Goal: Task Accomplishment & Management: Use online tool/utility

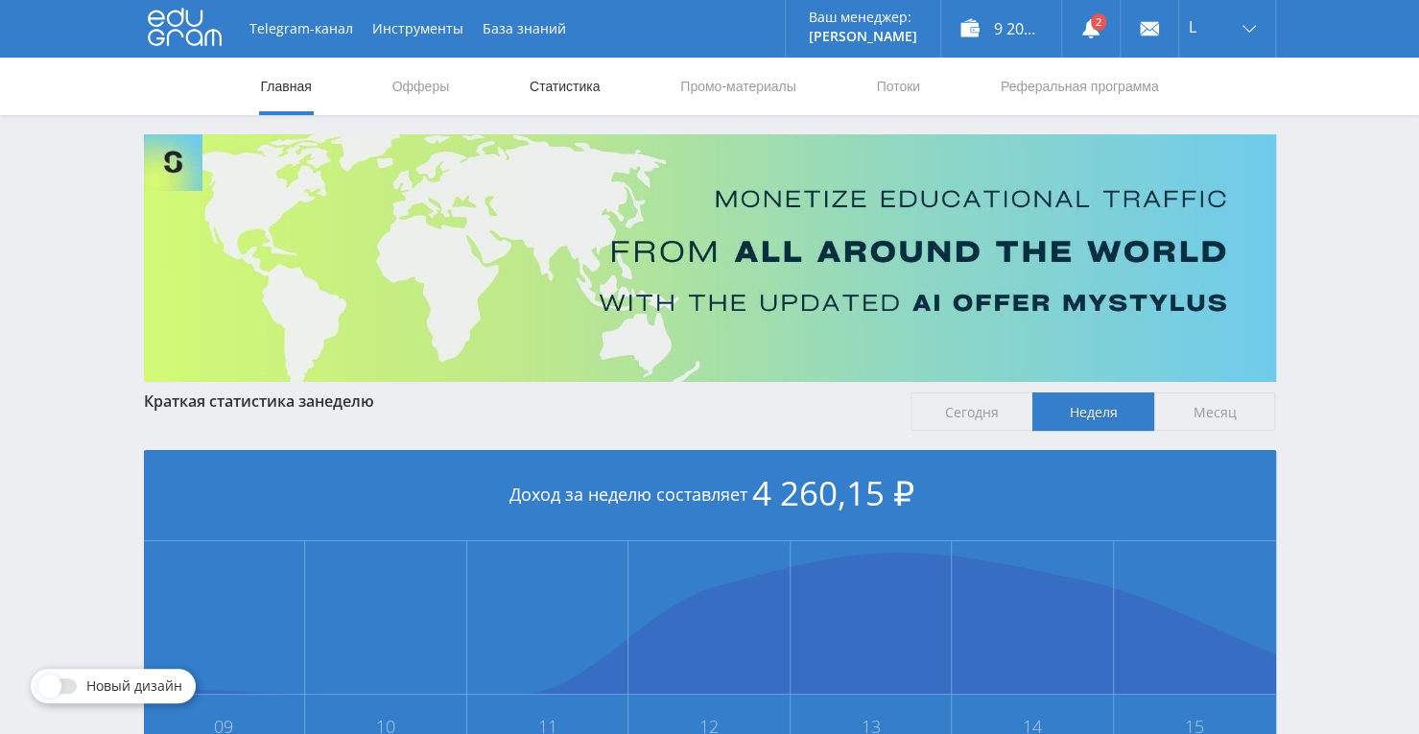
click at [591, 85] on link "Статистика" at bounding box center [565, 87] width 75 height 58
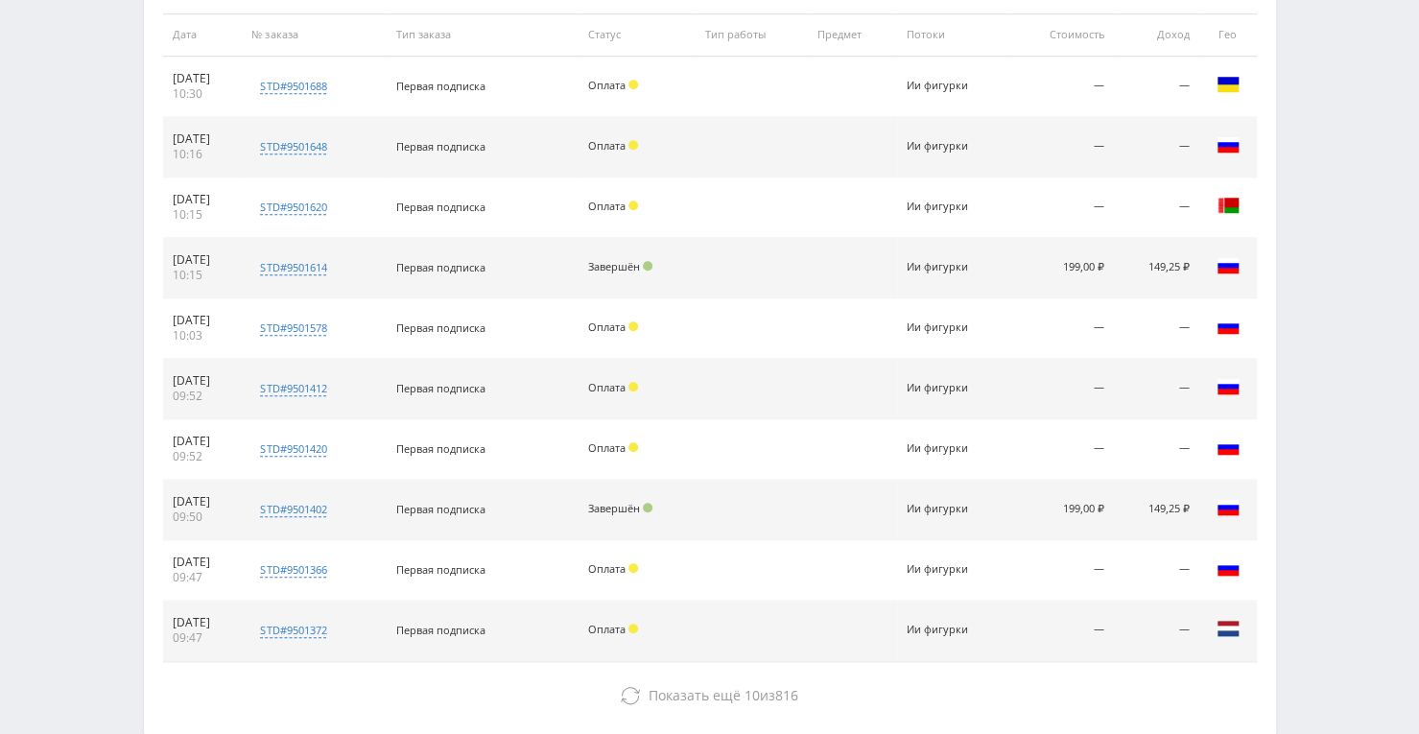
scroll to position [872, 0]
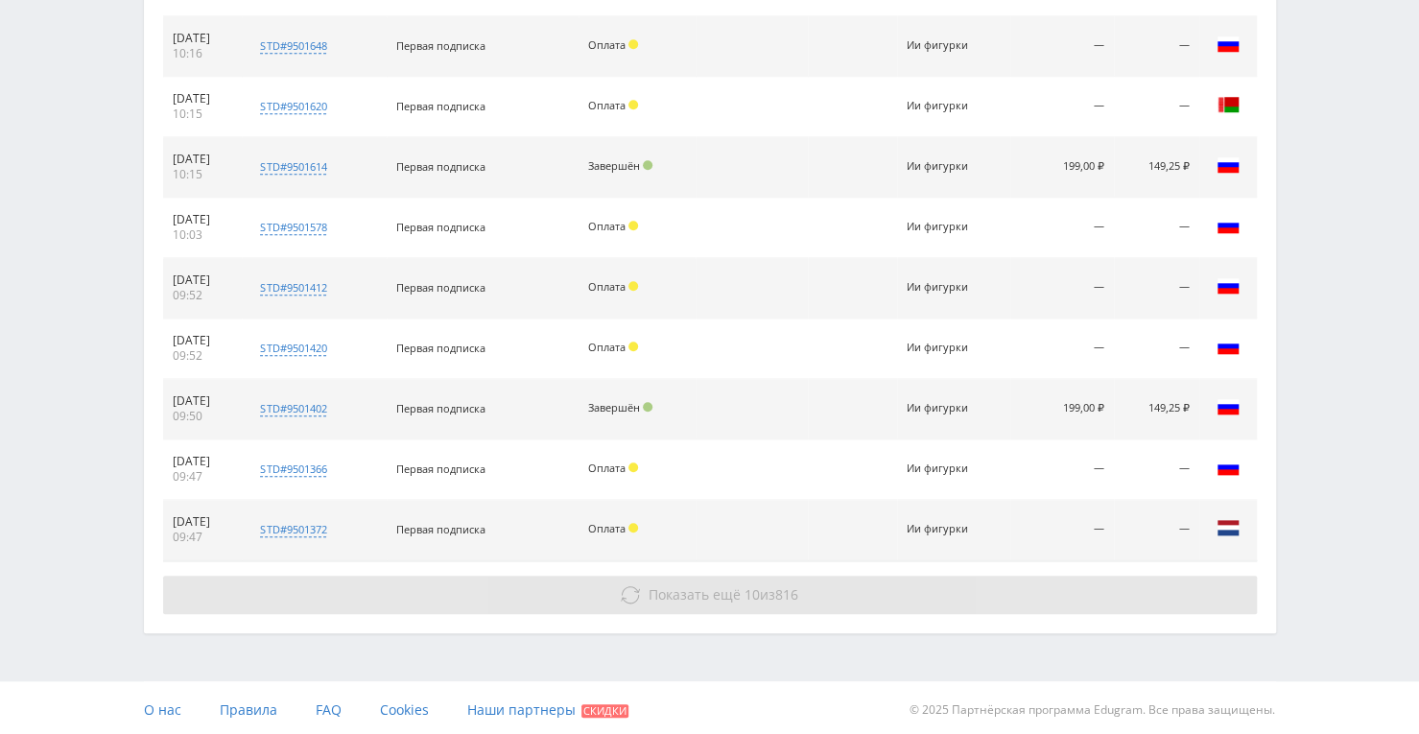
click at [681, 586] on span "Показать ещё" at bounding box center [695, 594] width 92 height 18
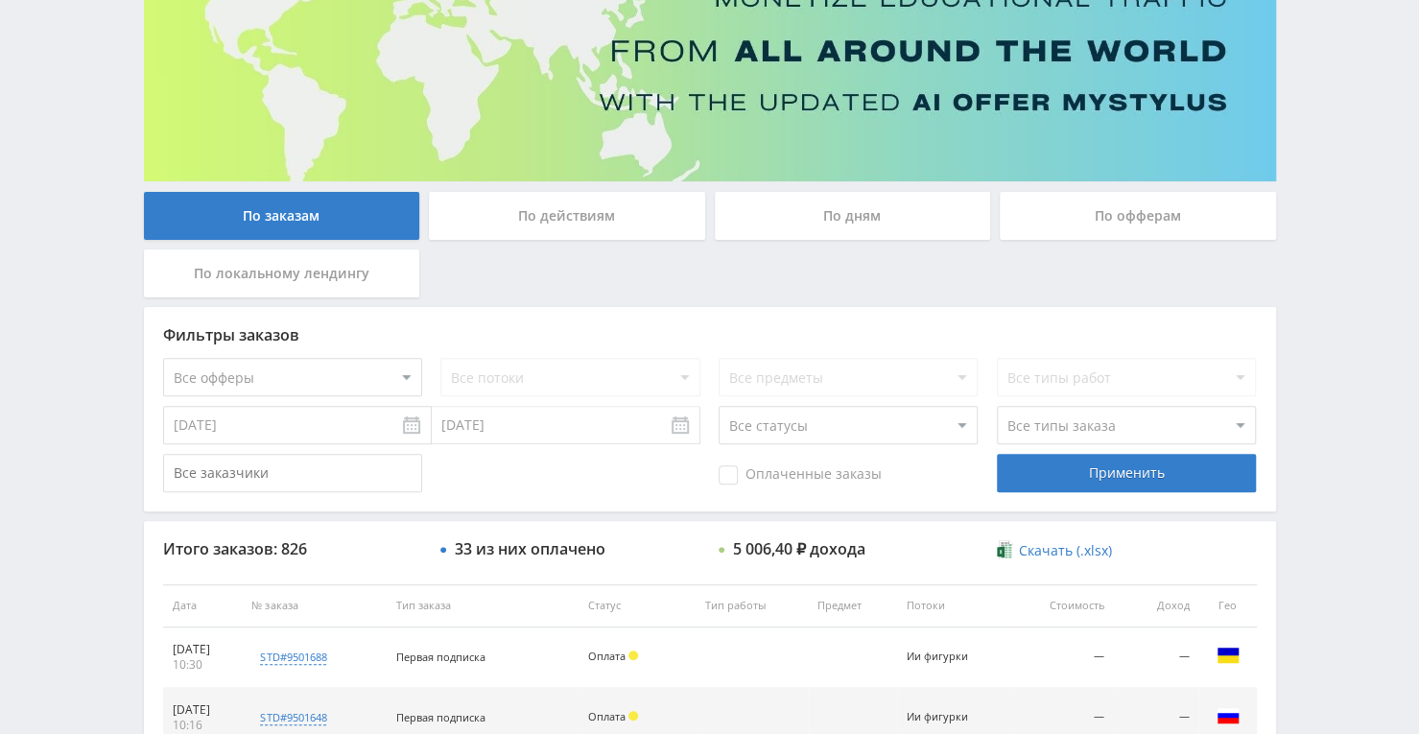
scroll to position [0, 0]
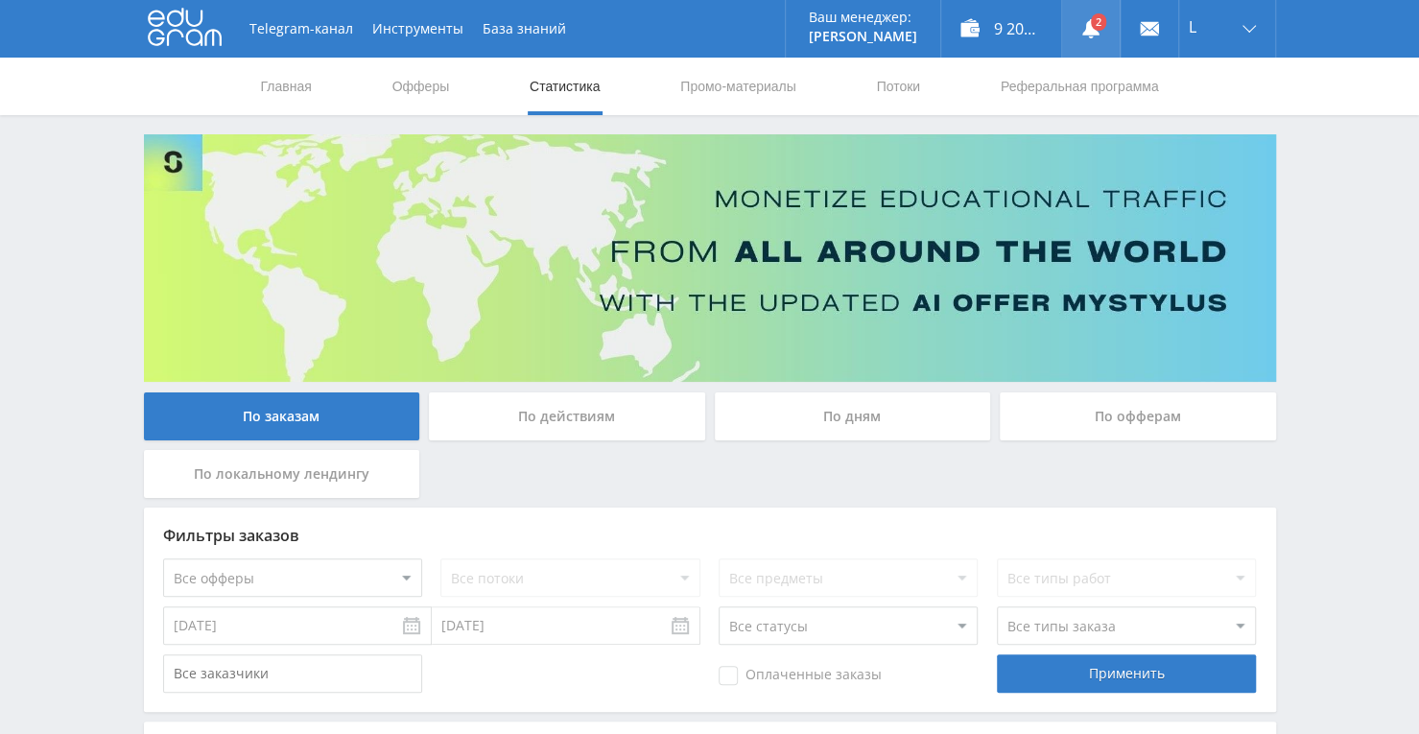
click at [1077, 26] on link at bounding box center [1091, 29] width 58 height 58
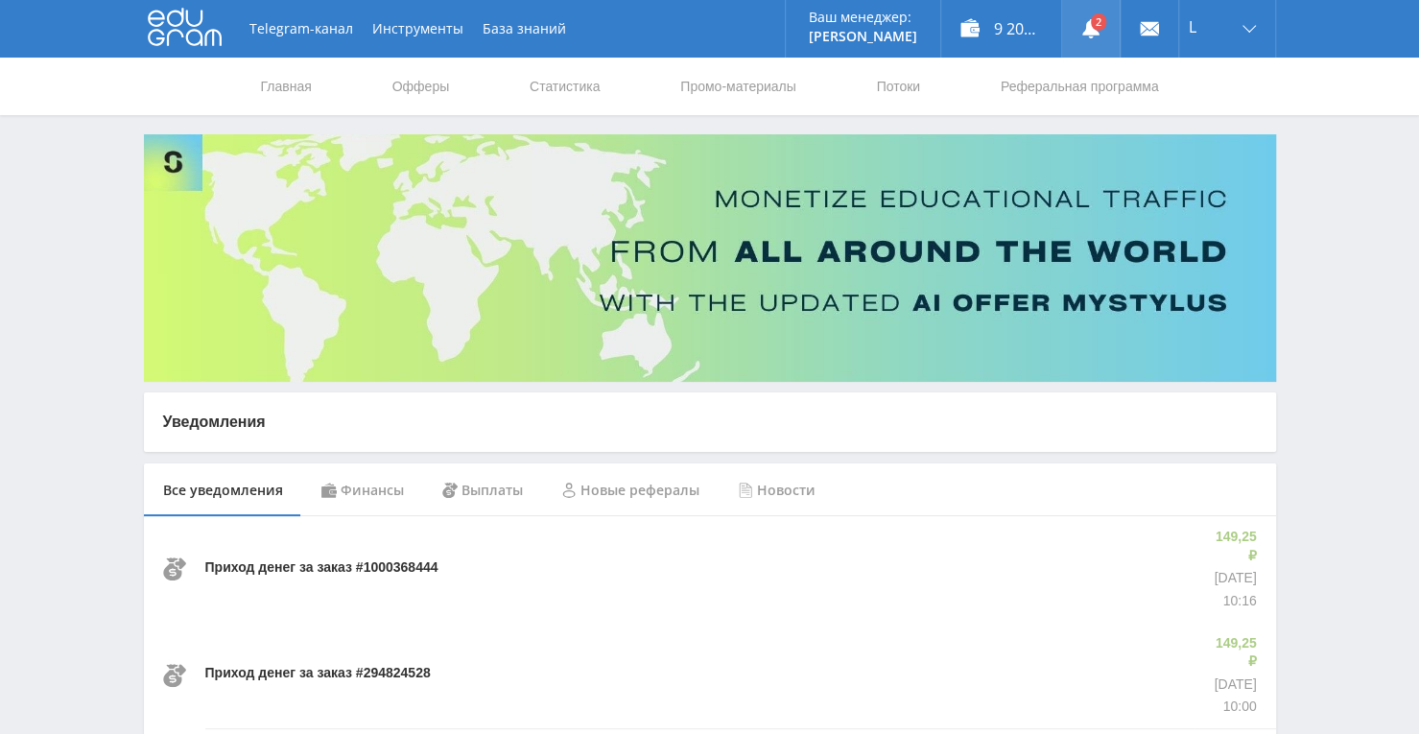
click at [1103, 18] on link at bounding box center [1091, 29] width 58 height 58
click at [581, 88] on link "Статистика" at bounding box center [565, 87] width 75 height 58
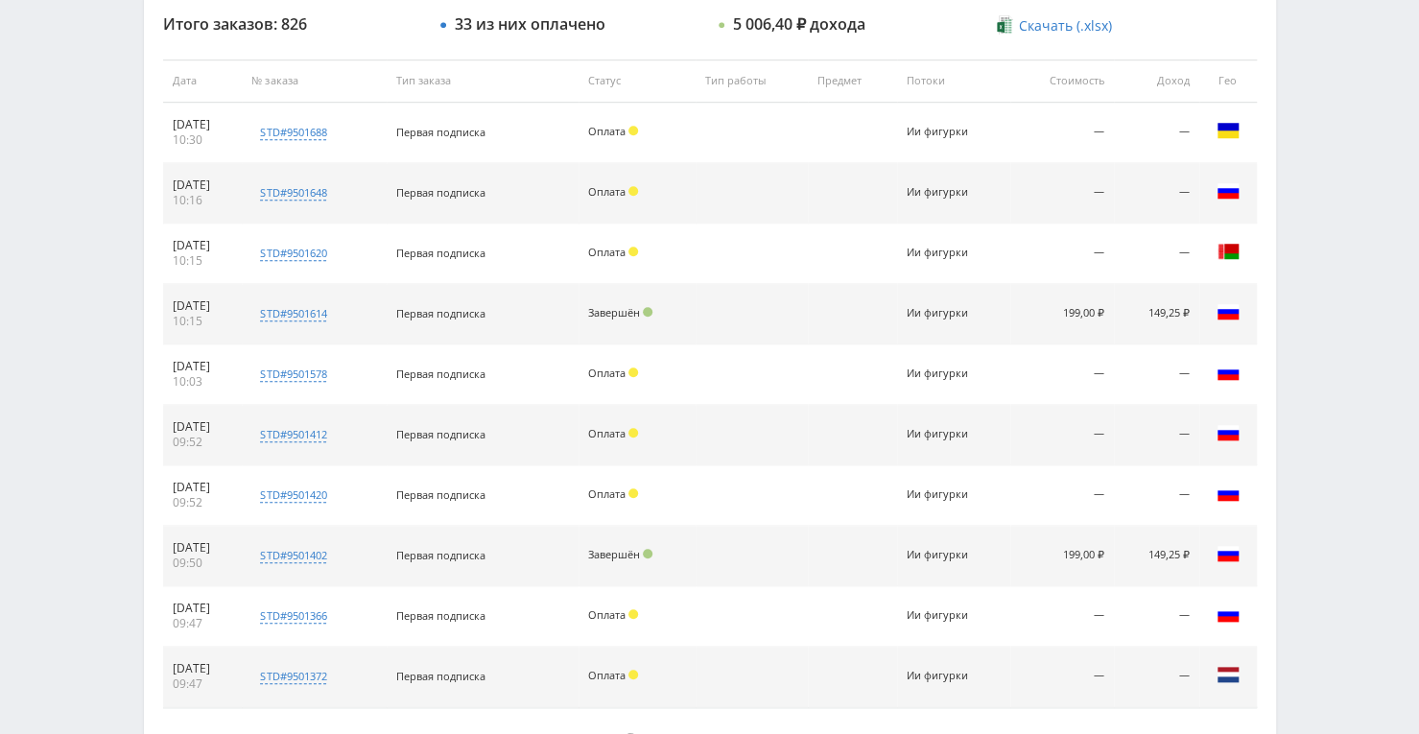
scroll to position [872, 0]
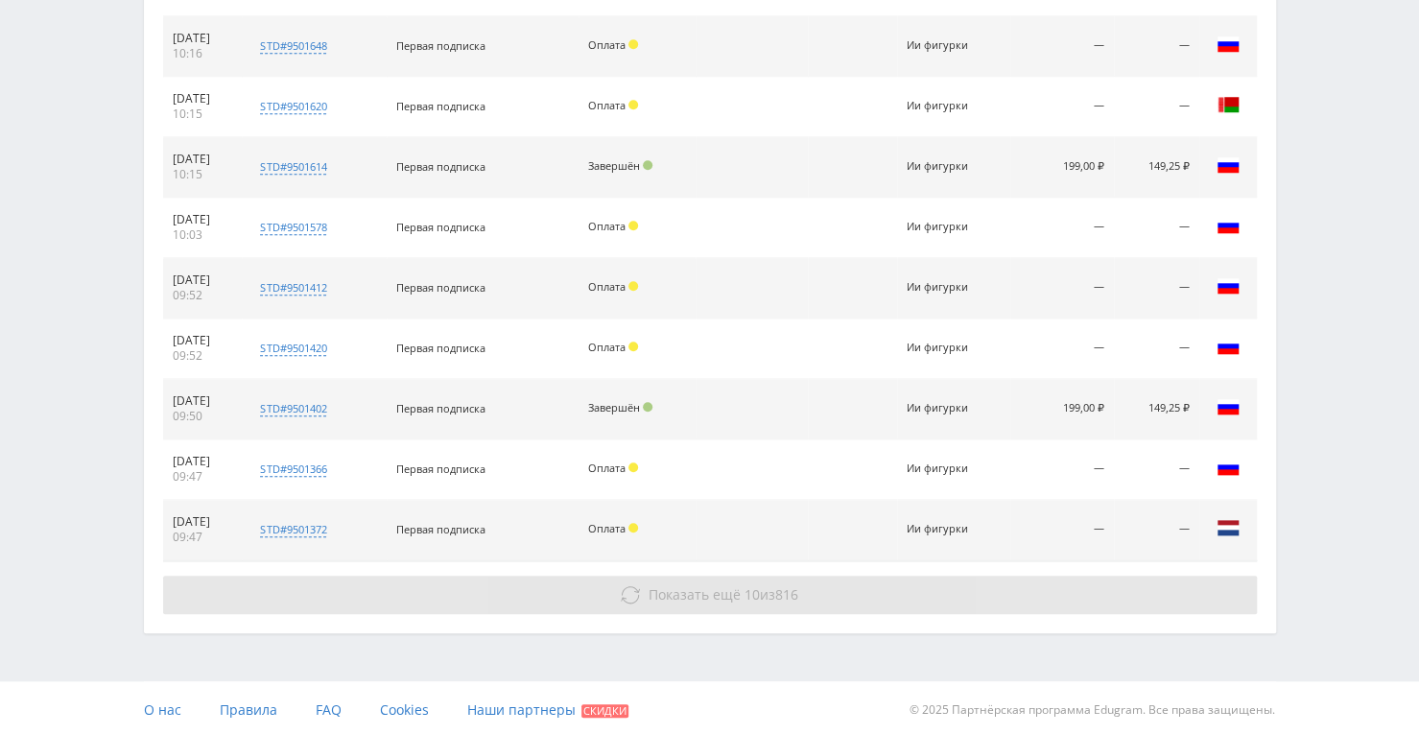
click at [637, 591] on button "Показать ещё 10 из 816" at bounding box center [710, 595] width 1094 height 38
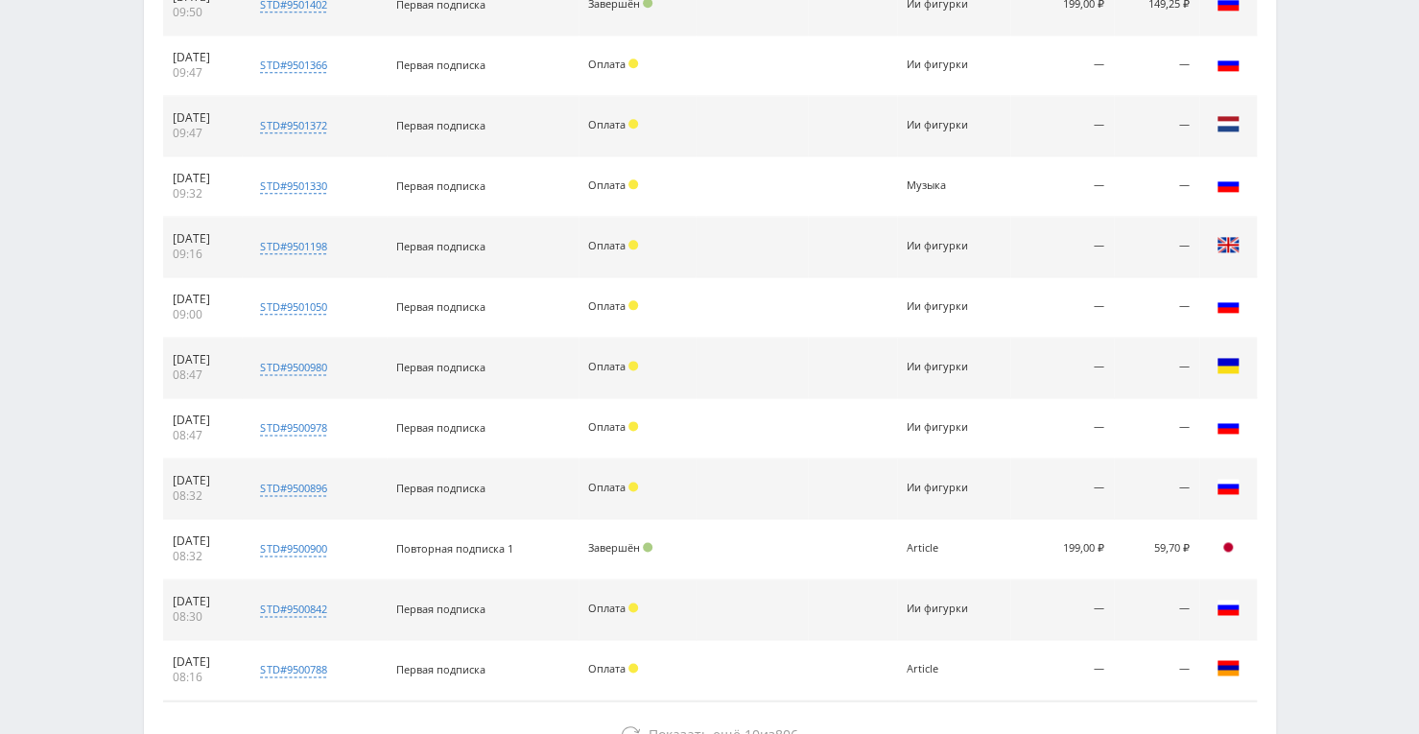
scroll to position [1413, 0]
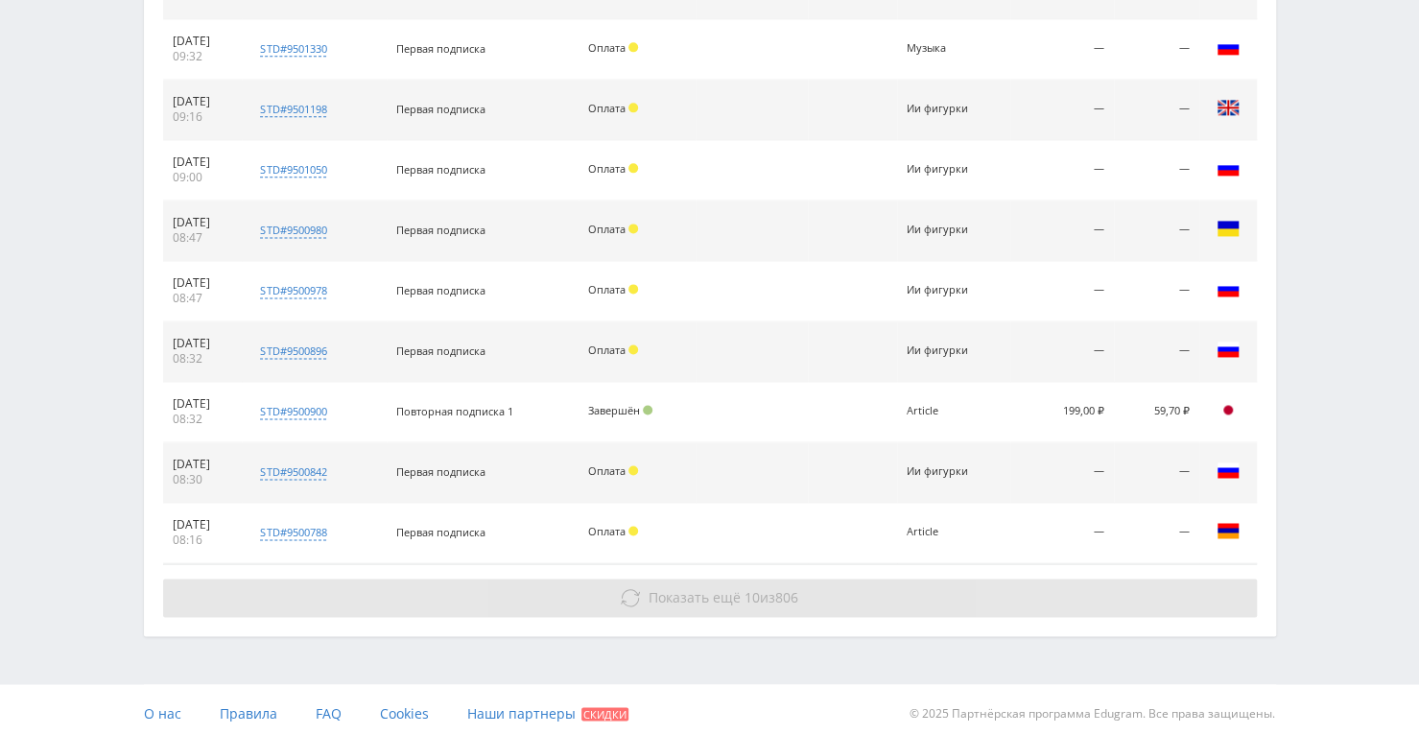
click at [738, 596] on span "Показать ещё 10 из 806" at bounding box center [724, 597] width 150 height 18
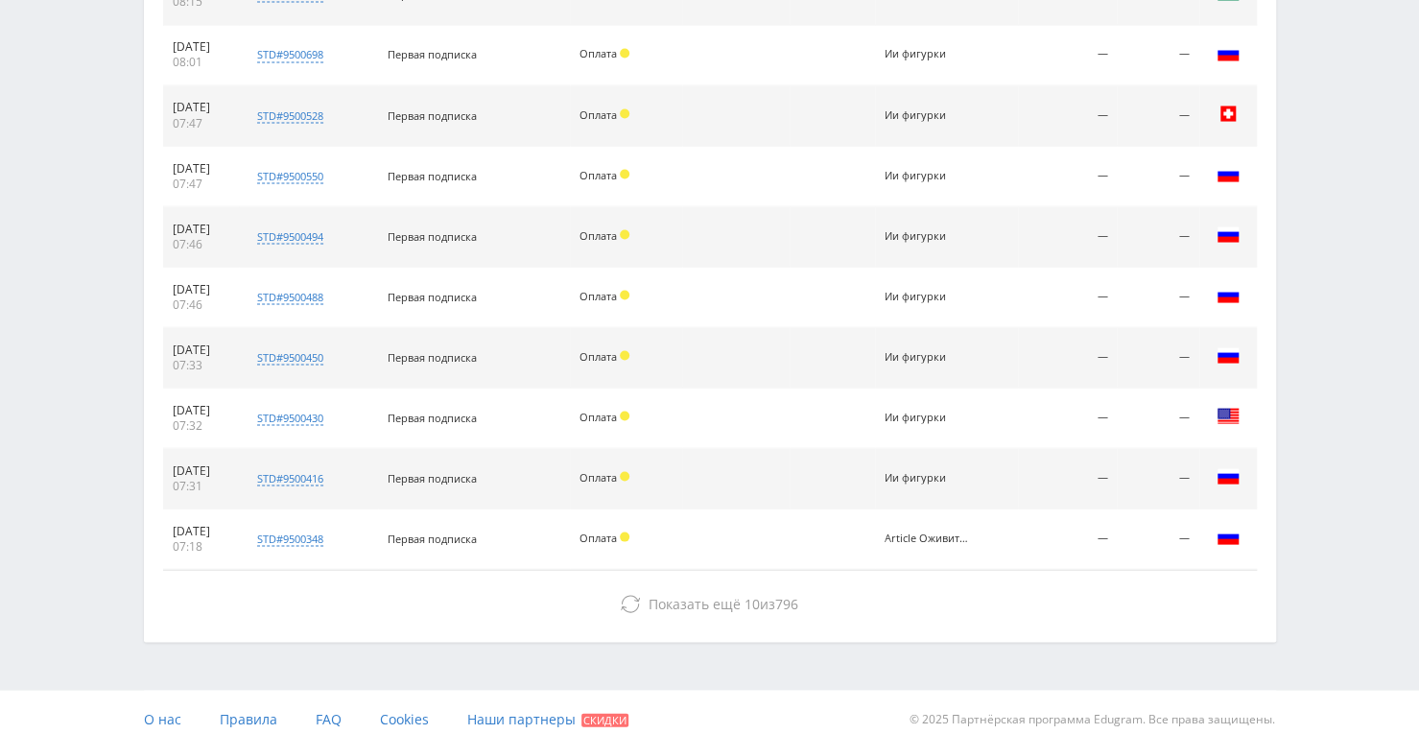
scroll to position [2015, 0]
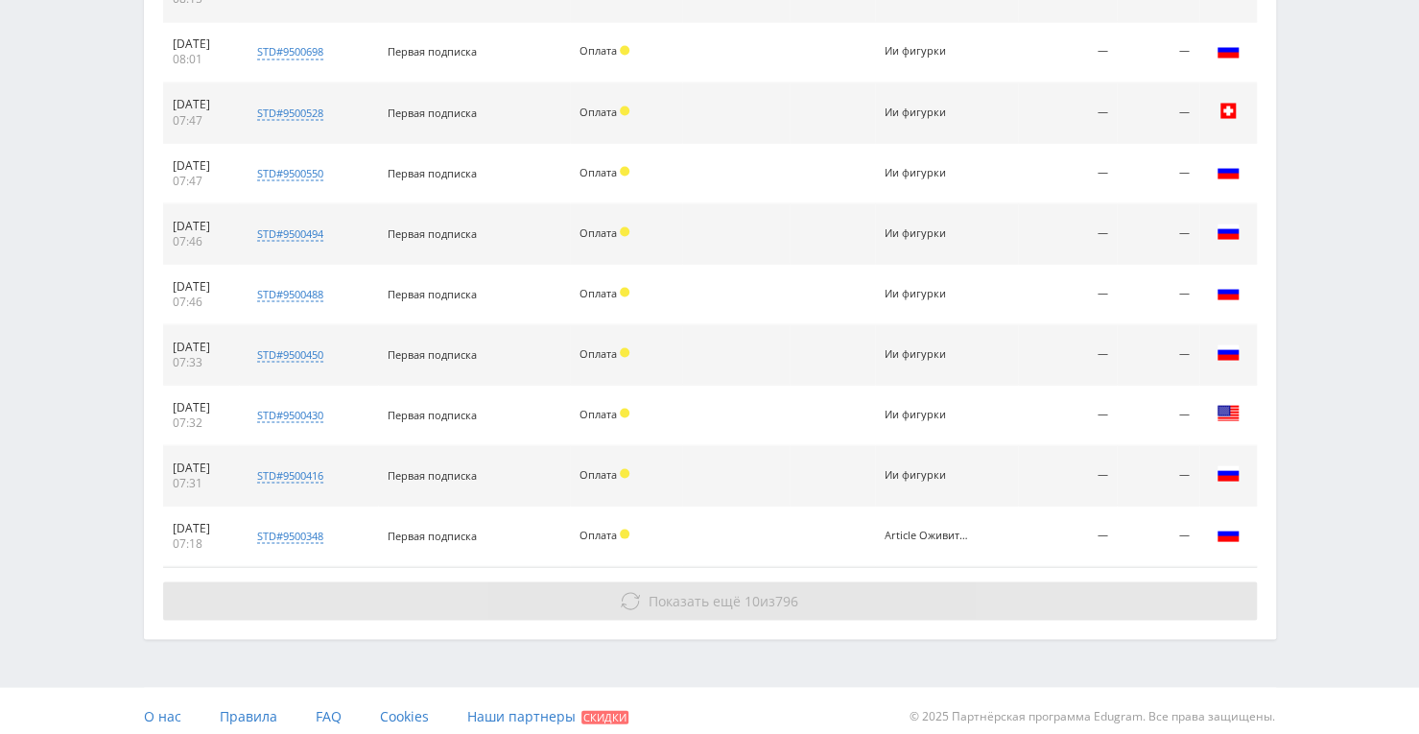
click at [689, 591] on span "Показать ещё" at bounding box center [695, 600] width 92 height 18
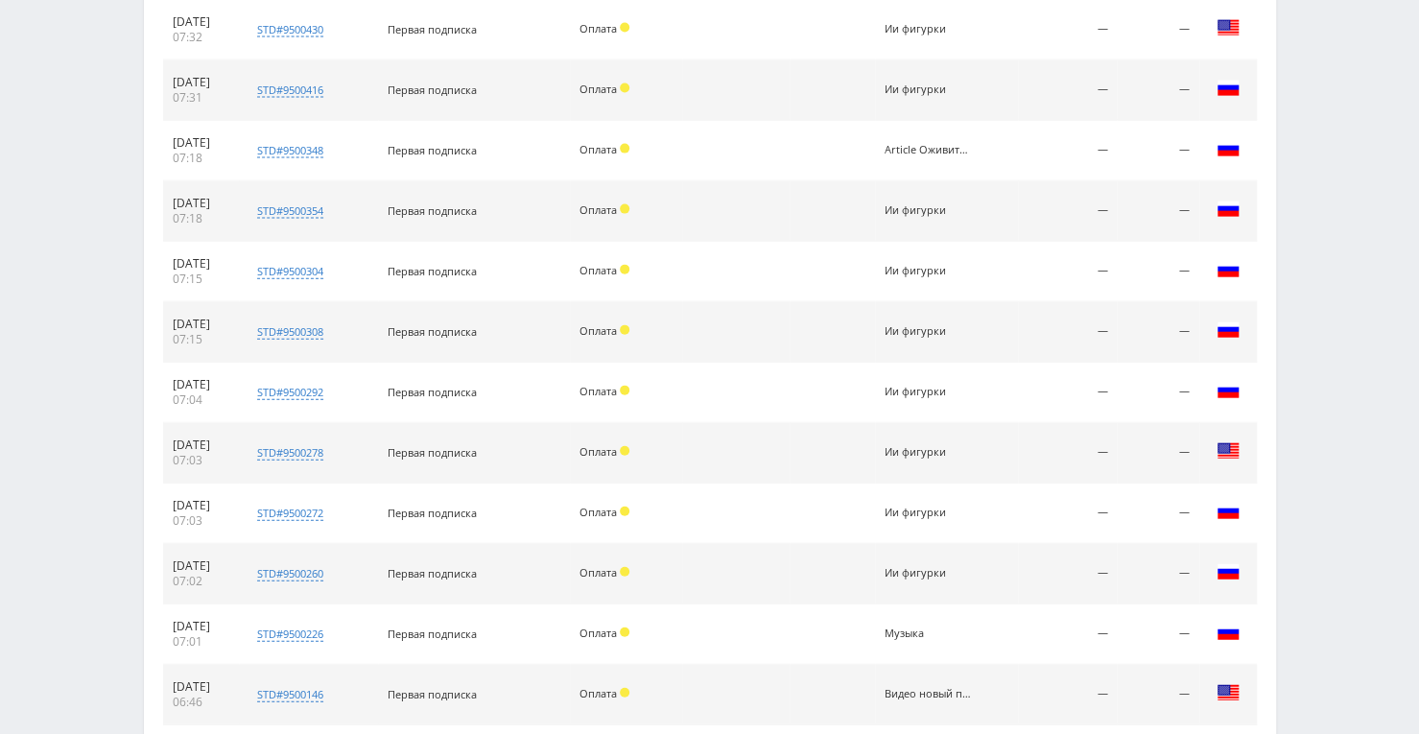
scroll to position [2495, 0]
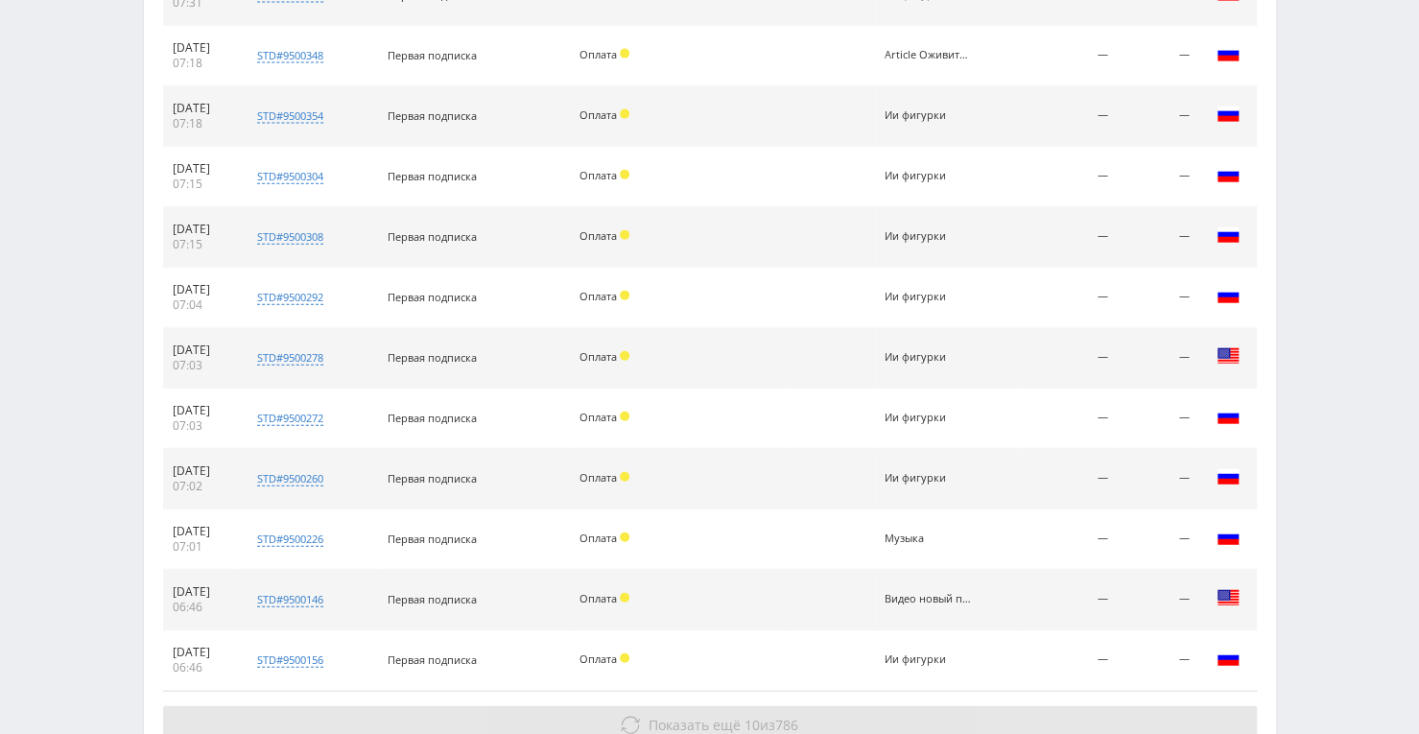
click at [783, 716] on span "786" at bounding box center [786, 725] width 23 height 18
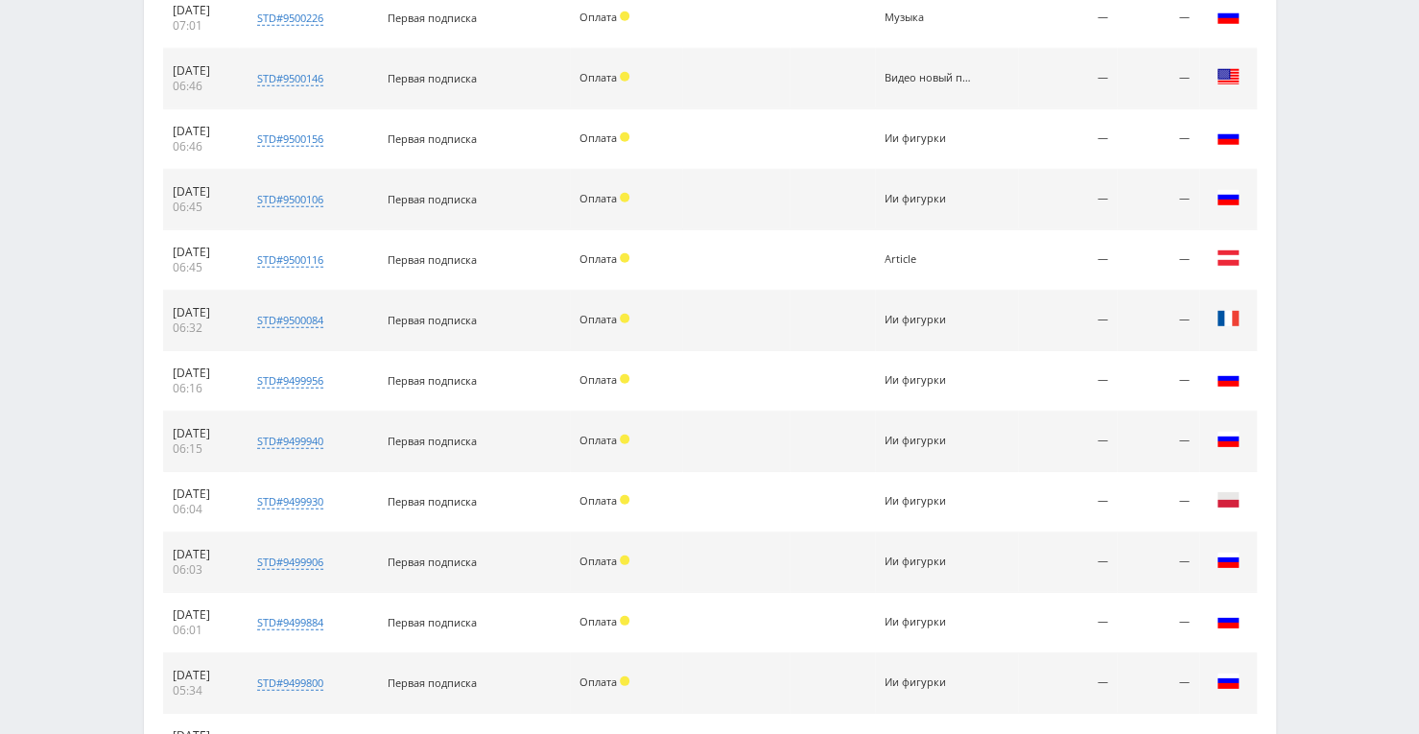
scroll to position [3095, 0]
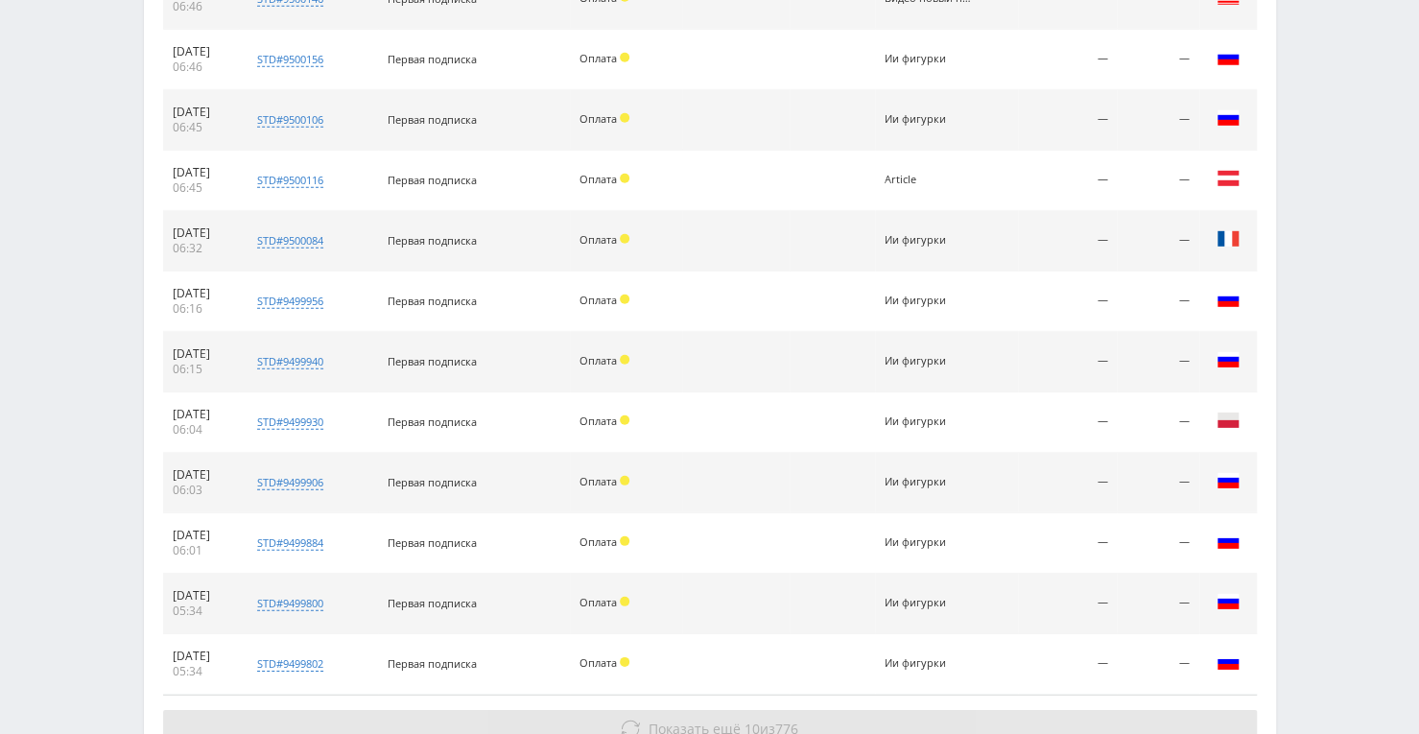
click at [745, 720] on span "10" at bounding box center [752, 729] width 15 height 18
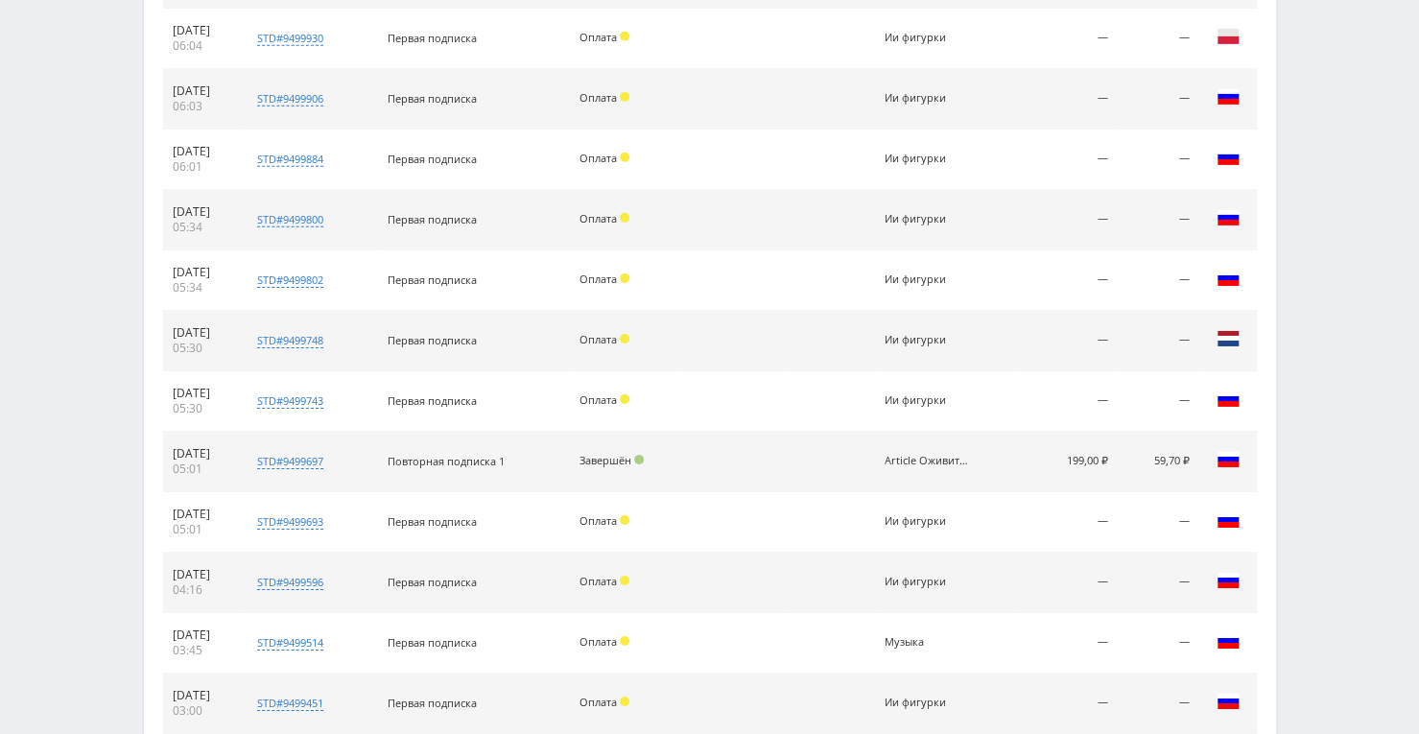
scroll to position [3819, 0]
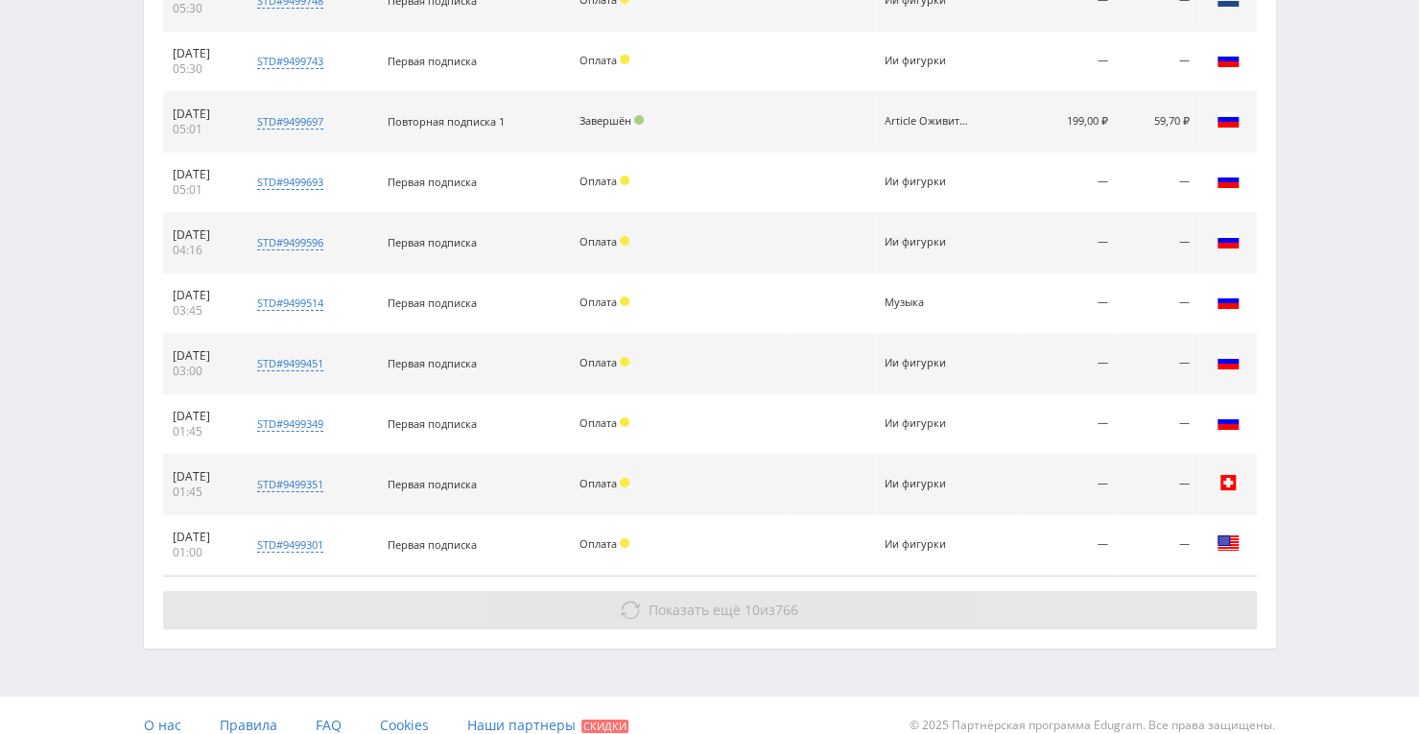
click at [708, 605] on button "Показать ещё 10 из 766" at bounding box center [710, 610] width 1094 height 38
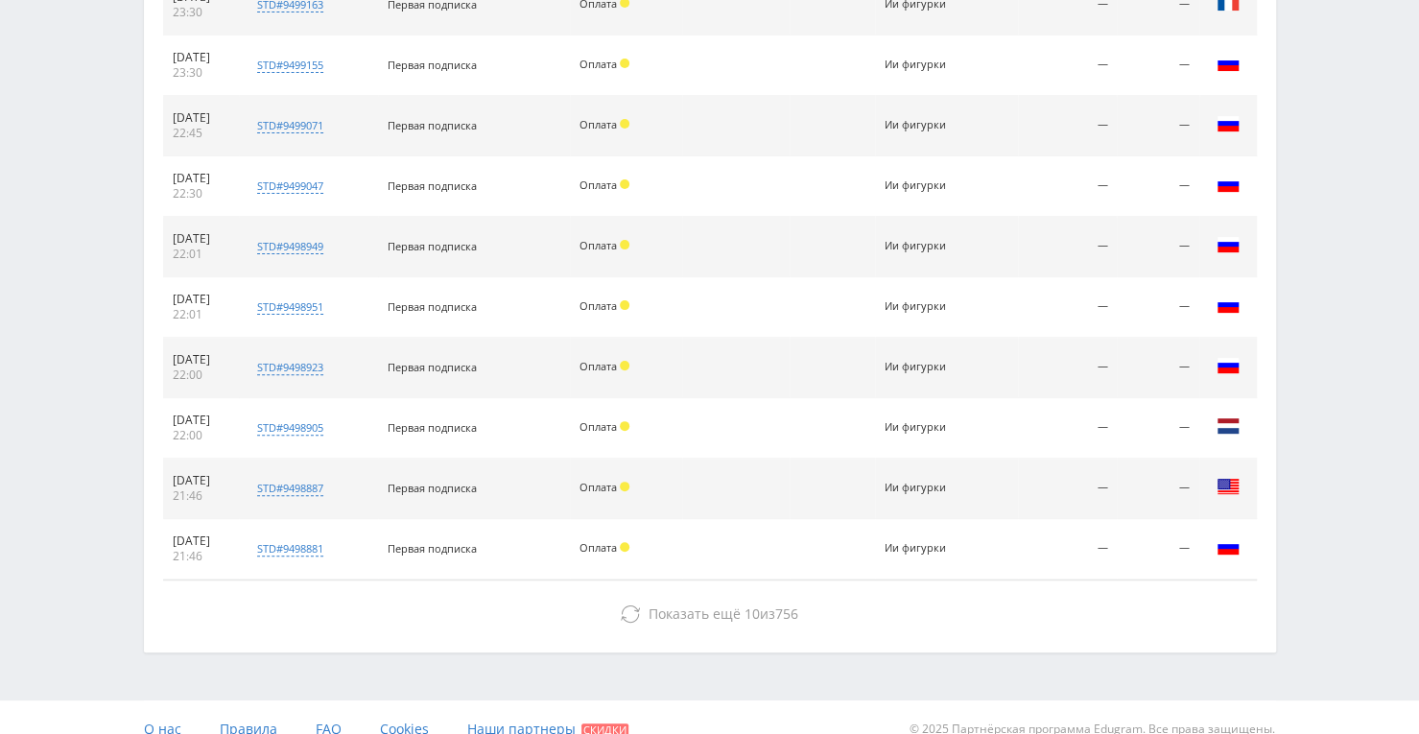
scroll to position [4420, 0]
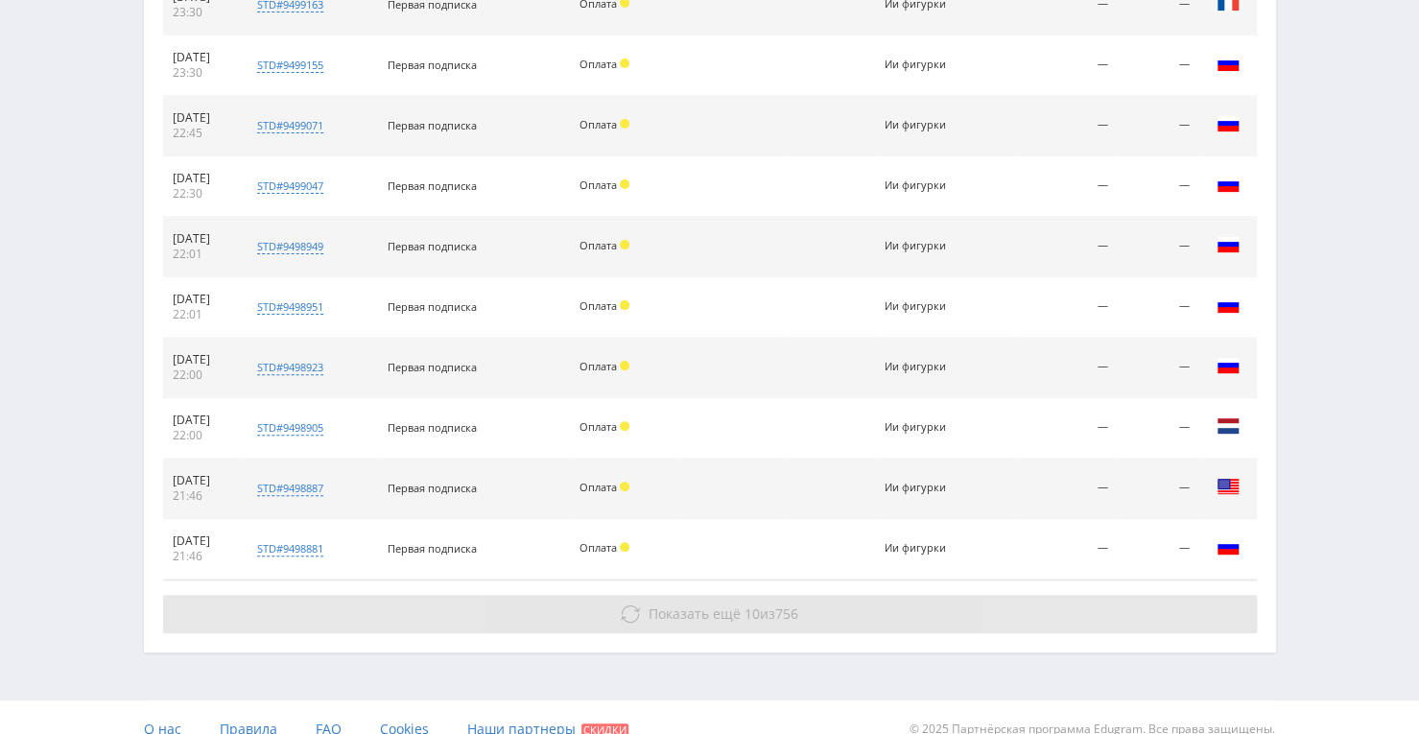
click at [712, 605] on button "Показать ещё 10 из 756" at bounding box center [710, 614] width 1094 height 38
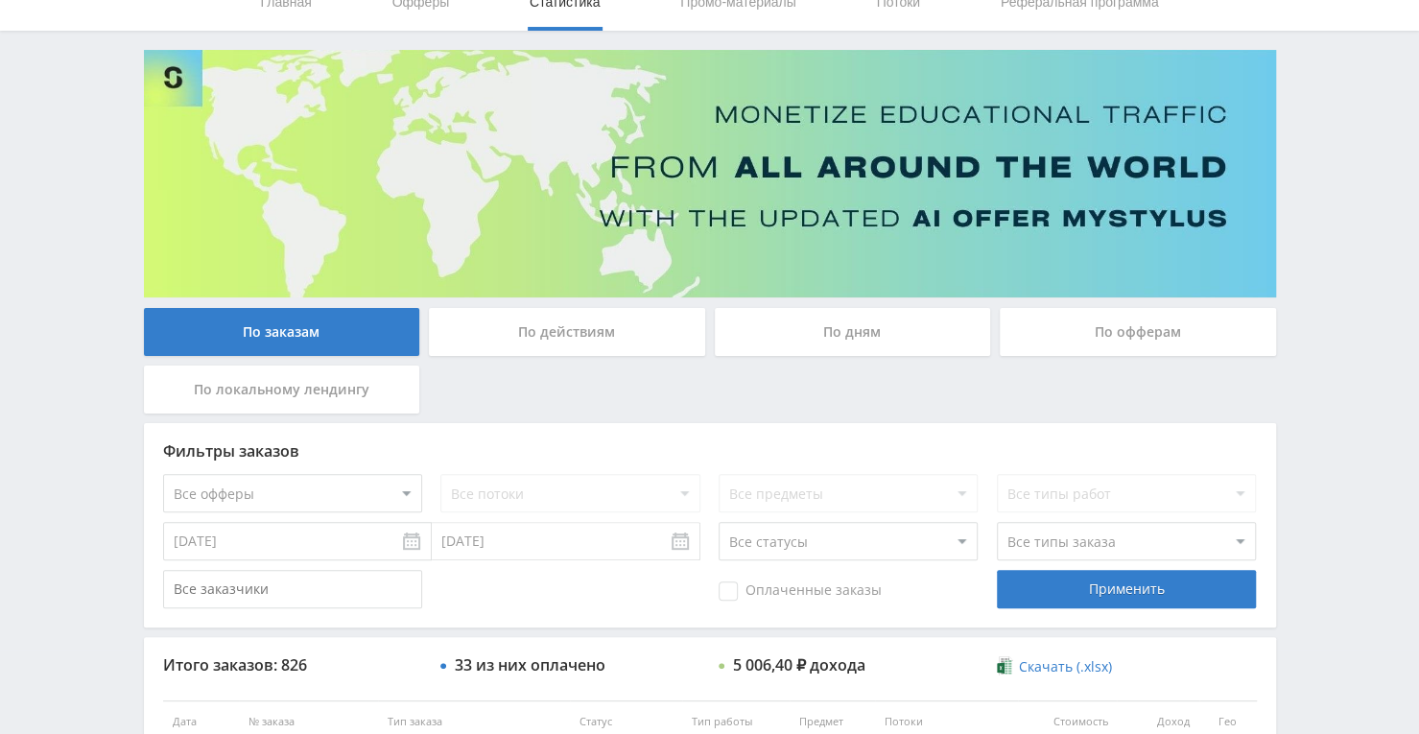
scroll to position [0, 0]
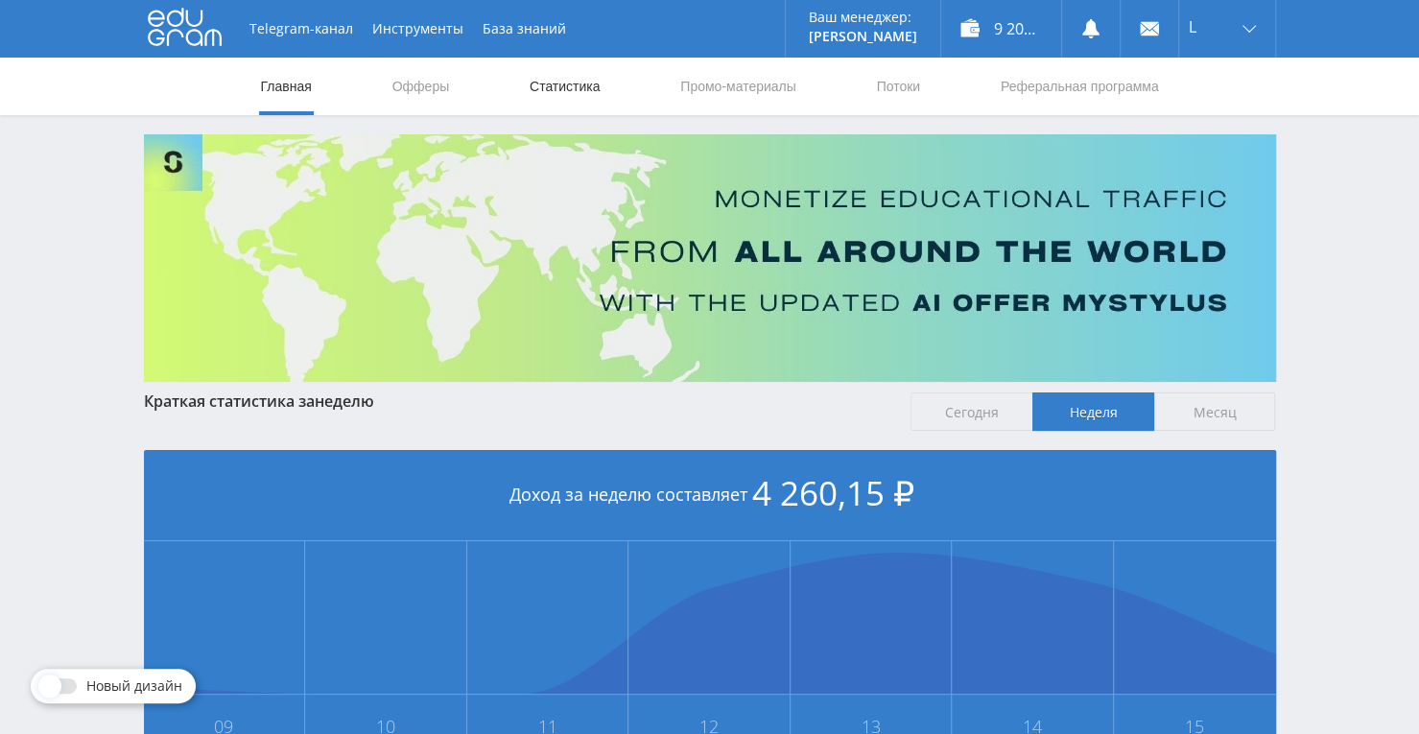
click at [553, 96] on link "Статистика" at bounding box center [565, 87] width 75 height 58
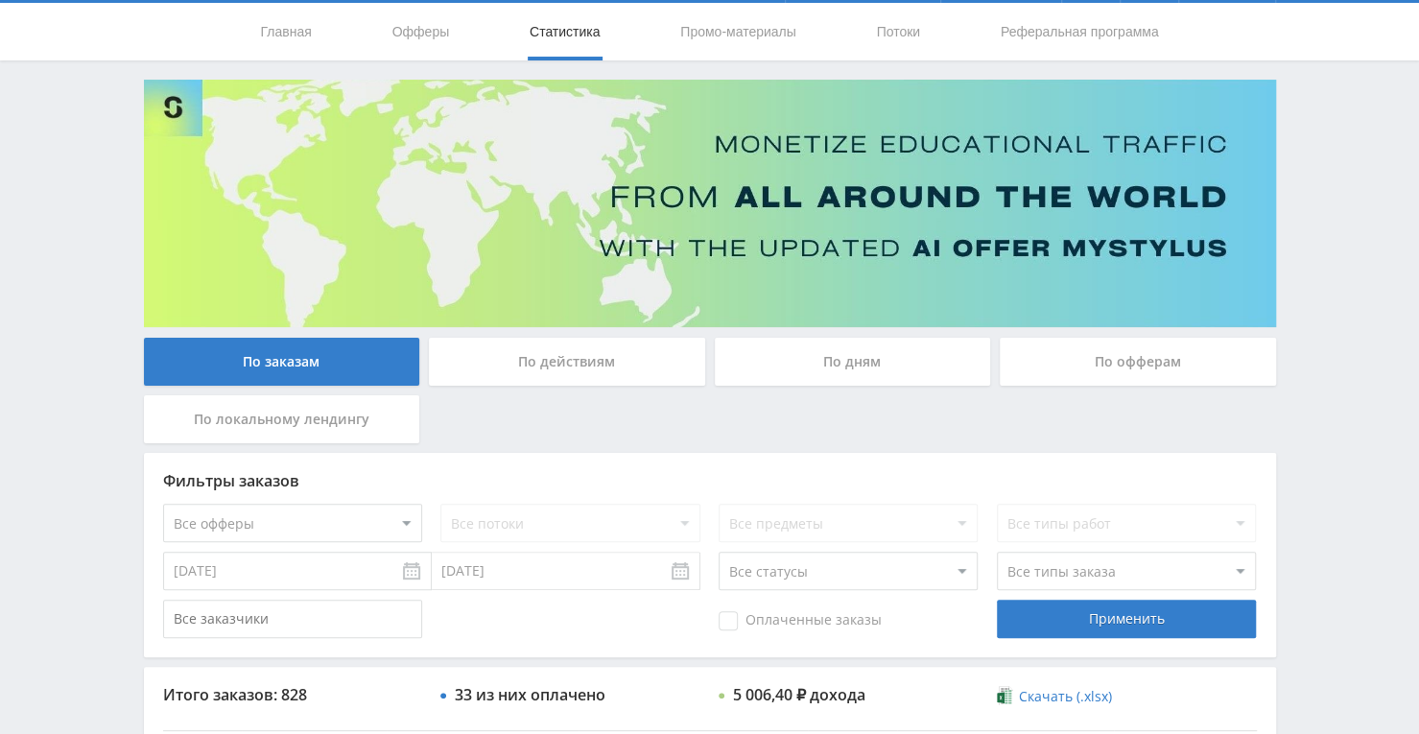
scroll to position [54, 0]
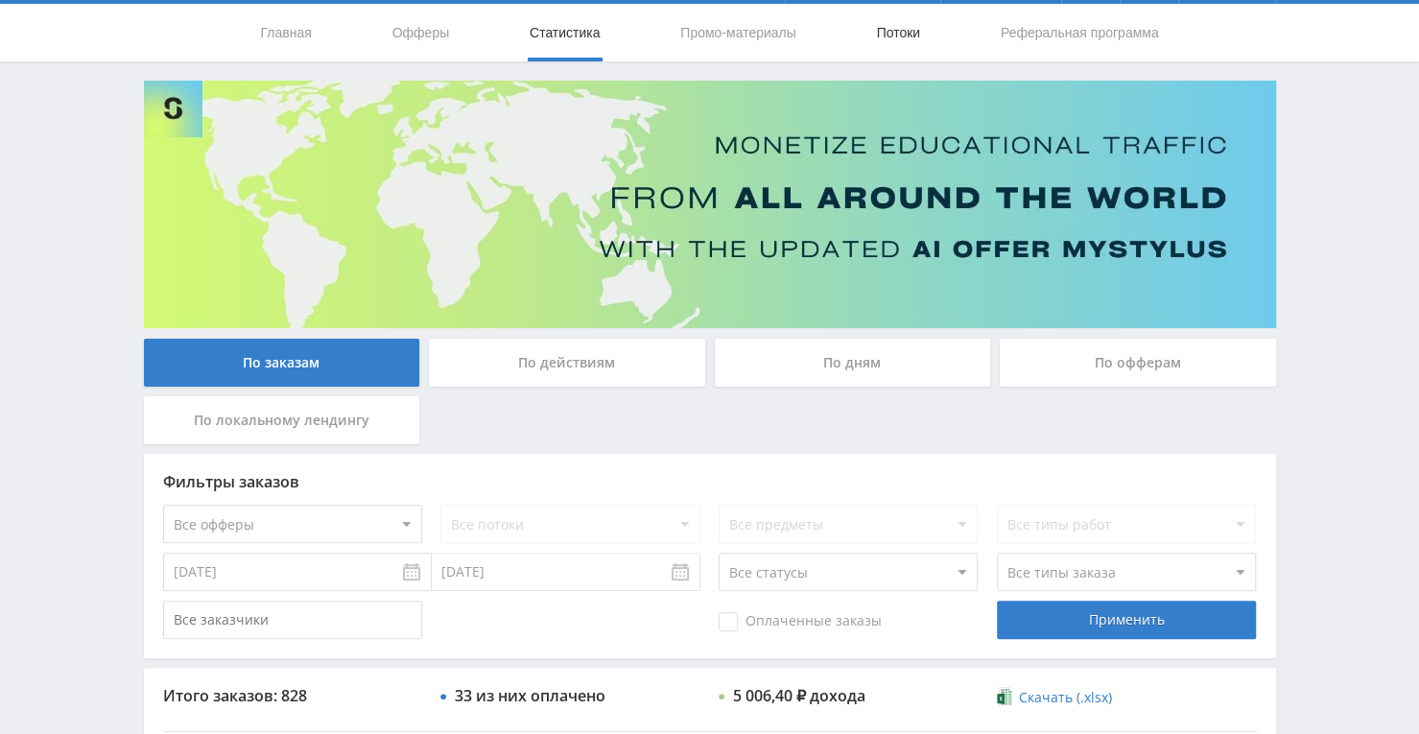
click at [913, 34] on link "Потоки" at bounding box center [898, 33] width 48 height 58
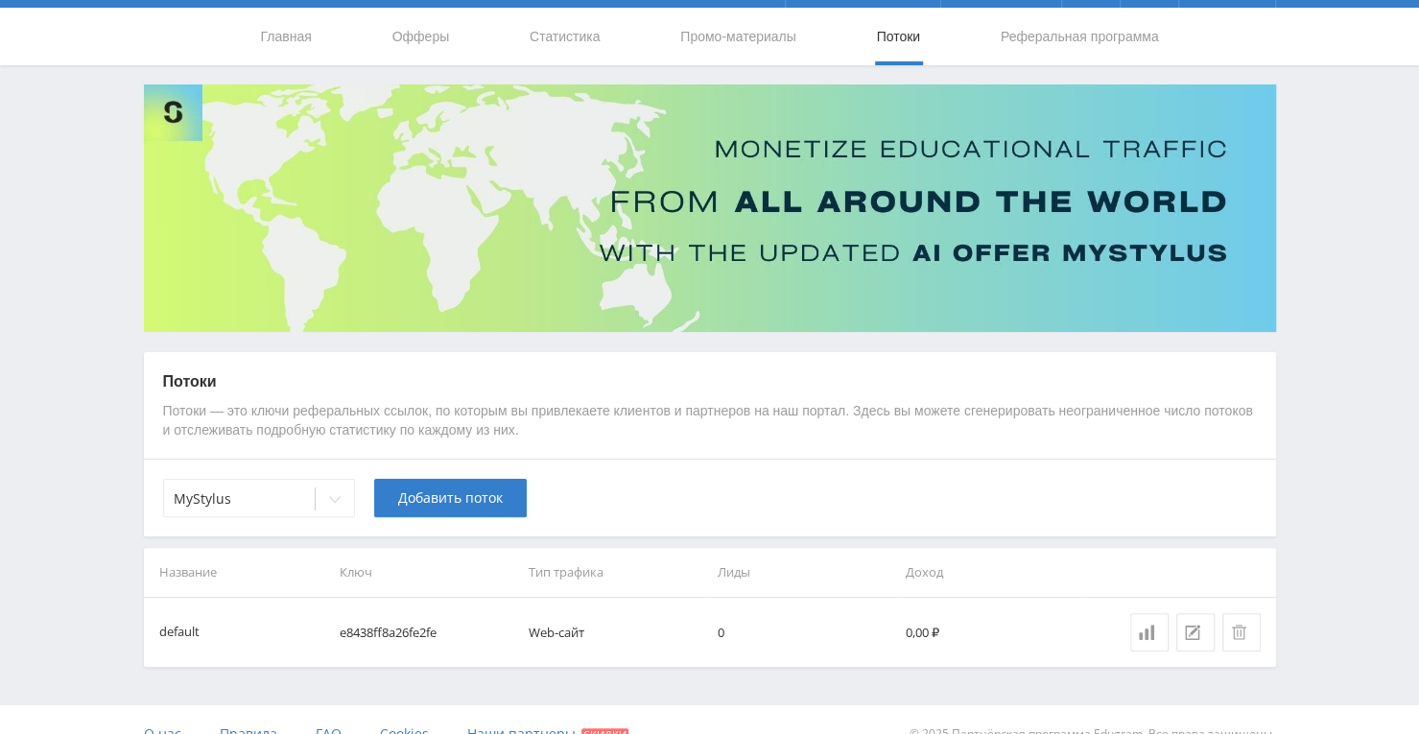
scroll to position [77, 0]
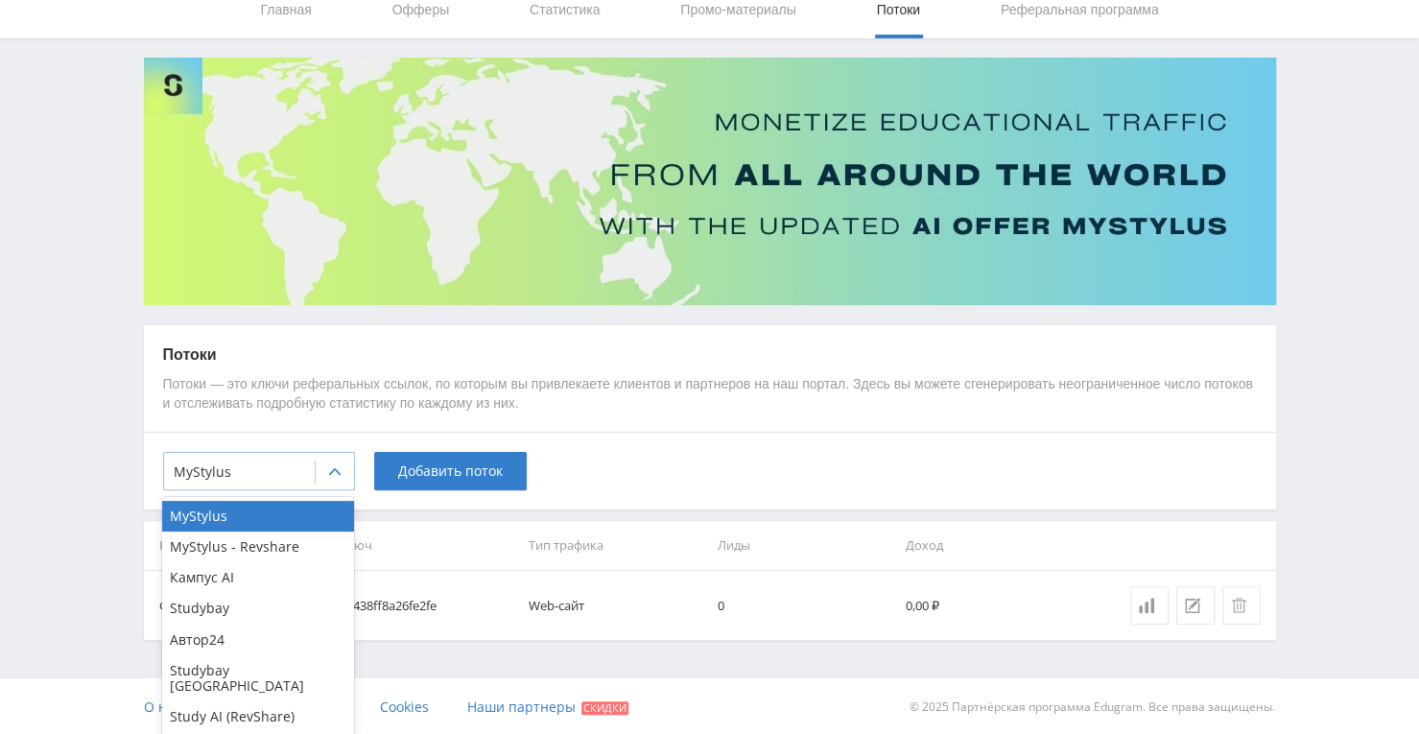
click at [332, 473] on icon at bounding box center [334, 471] width 15 height 15
click at [260, 706] on div "Study AI (RevShare)" at bounding box center [258, 716] width 192 height 31
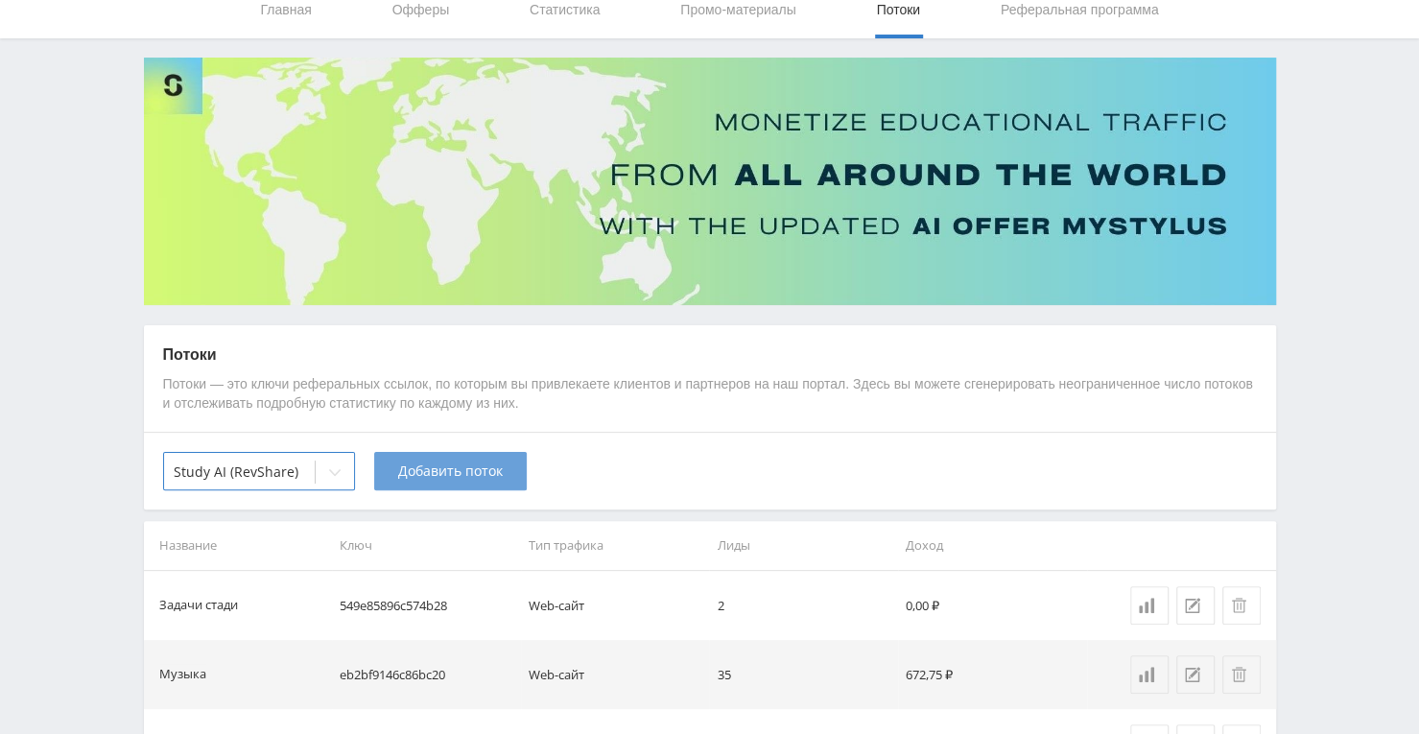
click at [461, 472] on span "Добавить поток" at bounding box center [450, 470] width 105 height 15
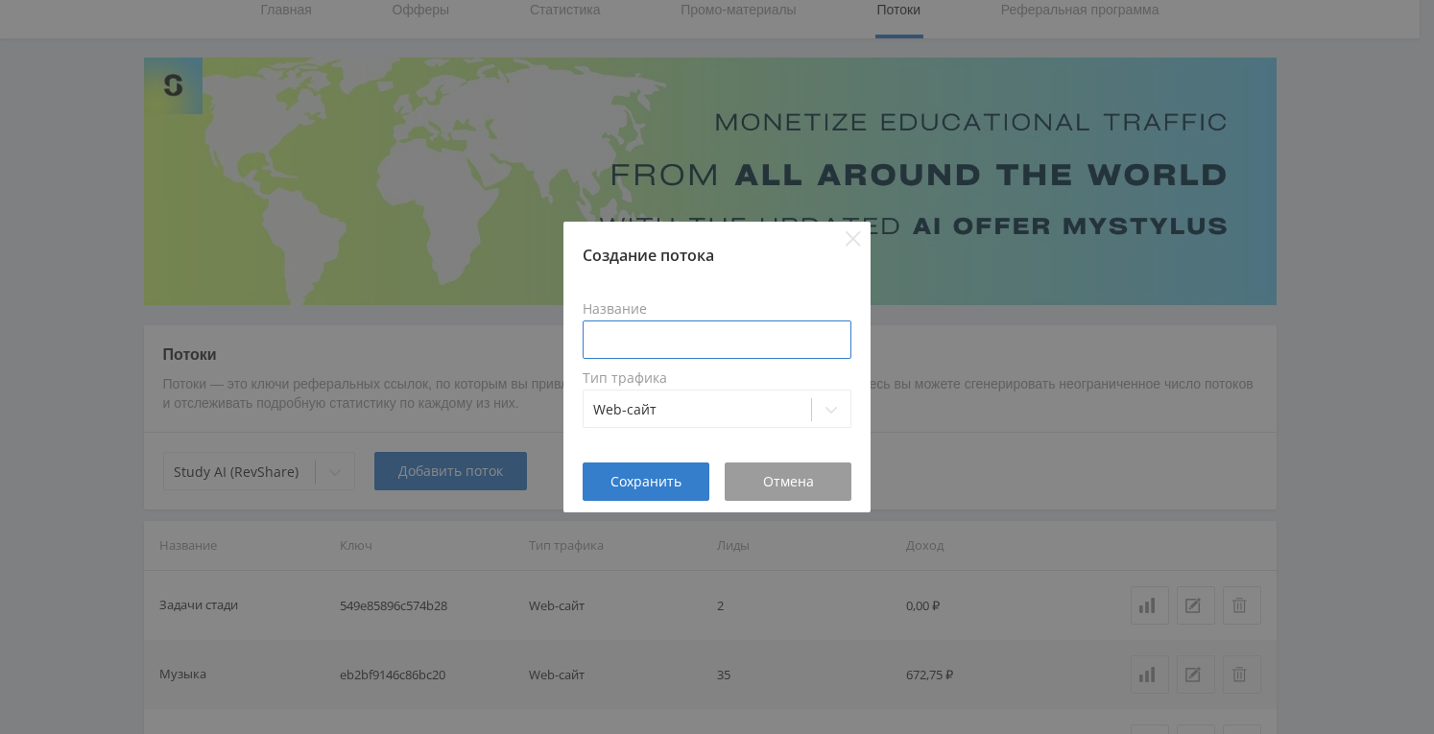
click at [620, 341] on input at bounding box center [716, 339] width 269 height 38
type input "U"
click at [626, 346] on input "Гитпаб музыка" at bounding box center [716, 339] width 269 height 38
type input "Гитхаб музыка"
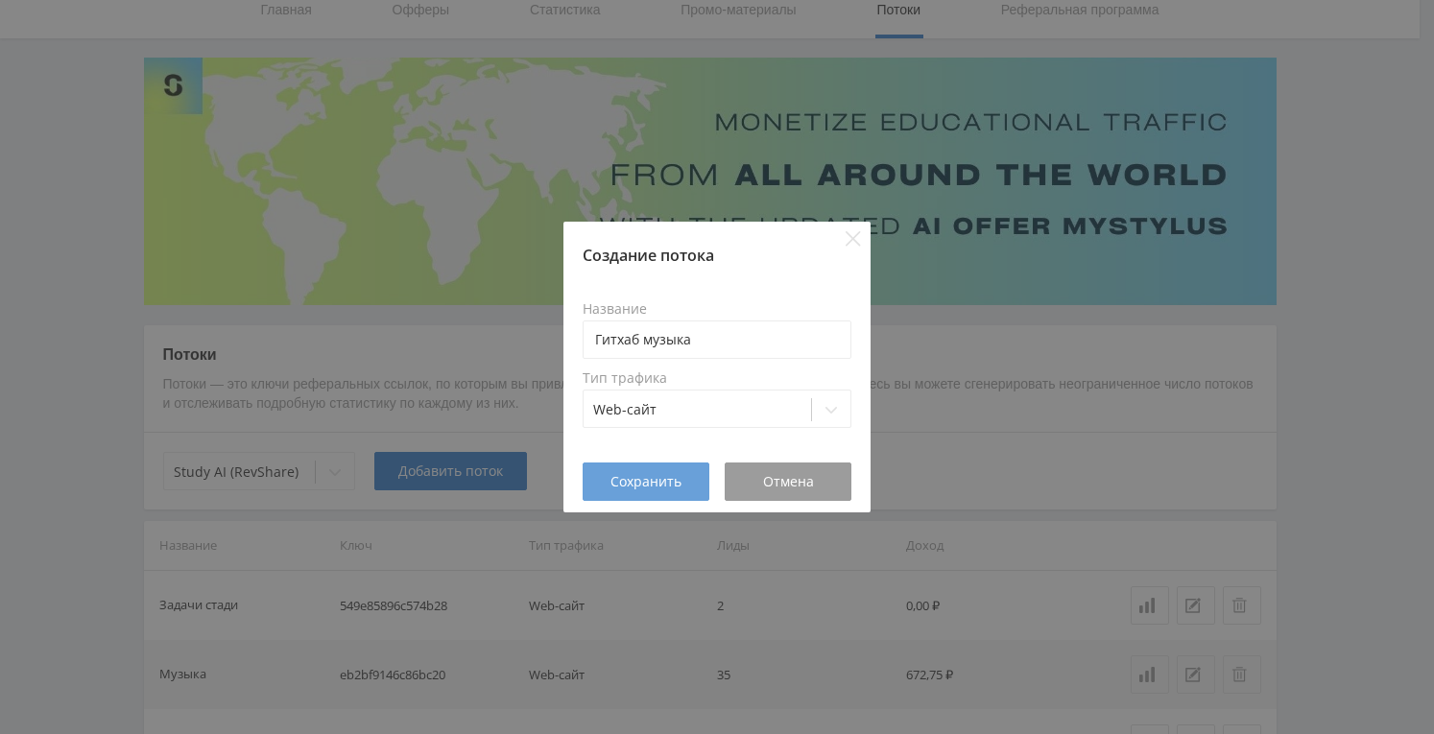
click at [697, 479] on button "Сохранить" at bounding box center [645, 481] width 127 height 38
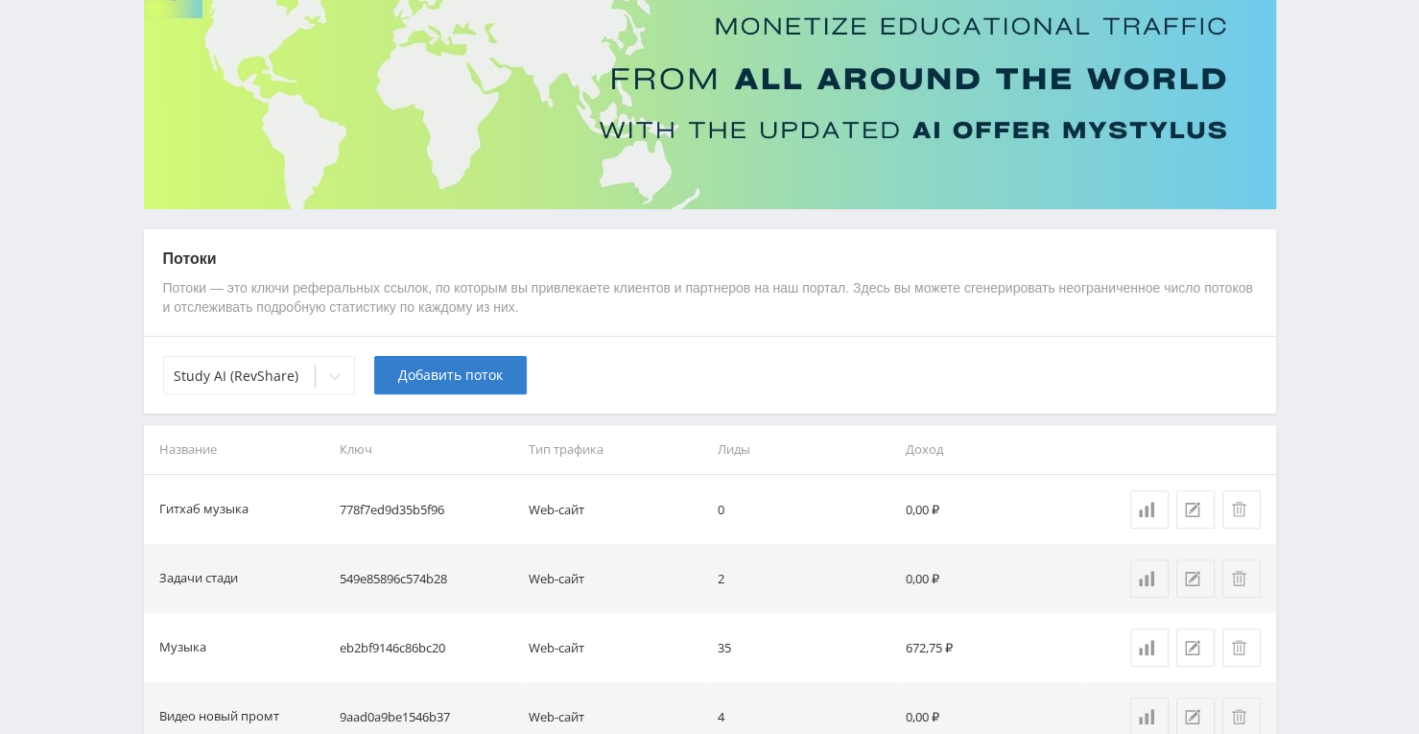
scroll to position [0, 0]
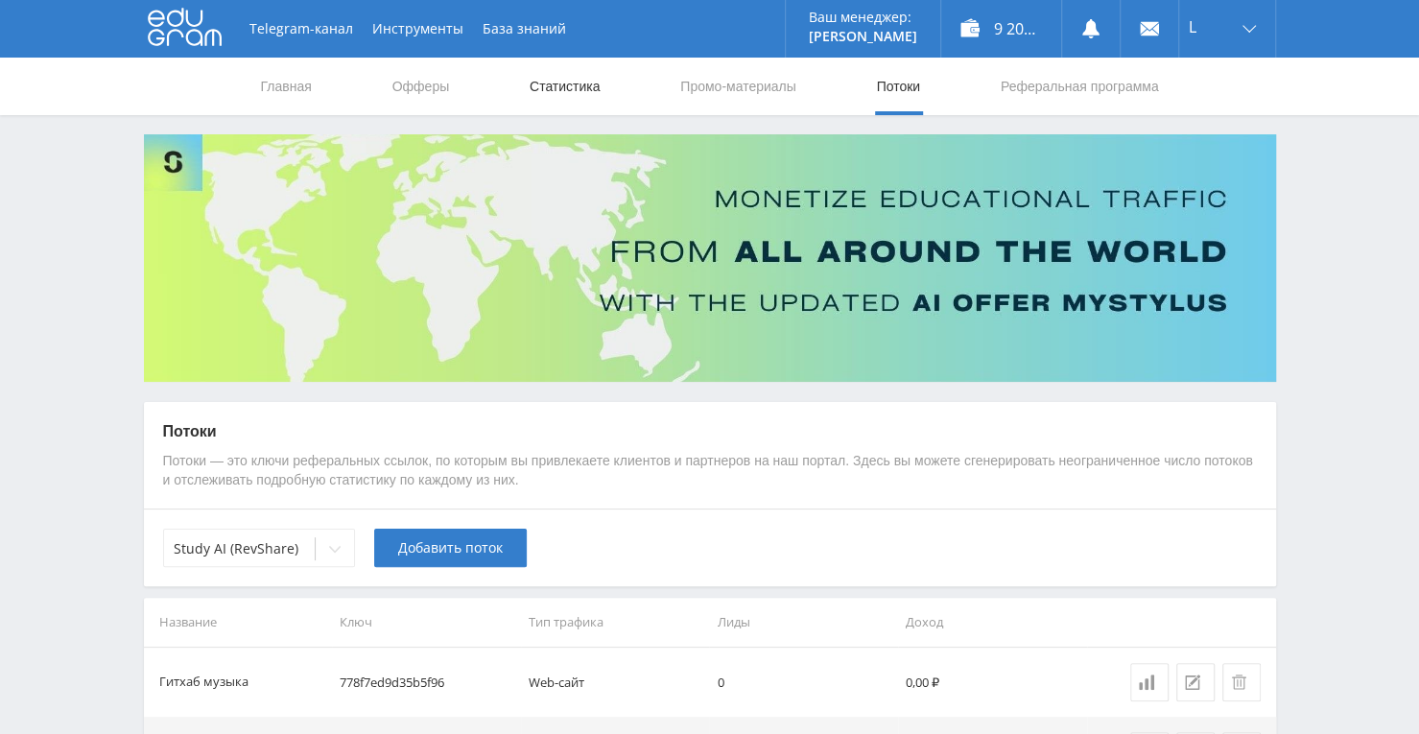
click at [560, 87] on link "Статистика" at bounding box center [565, 87] width 75 height 58
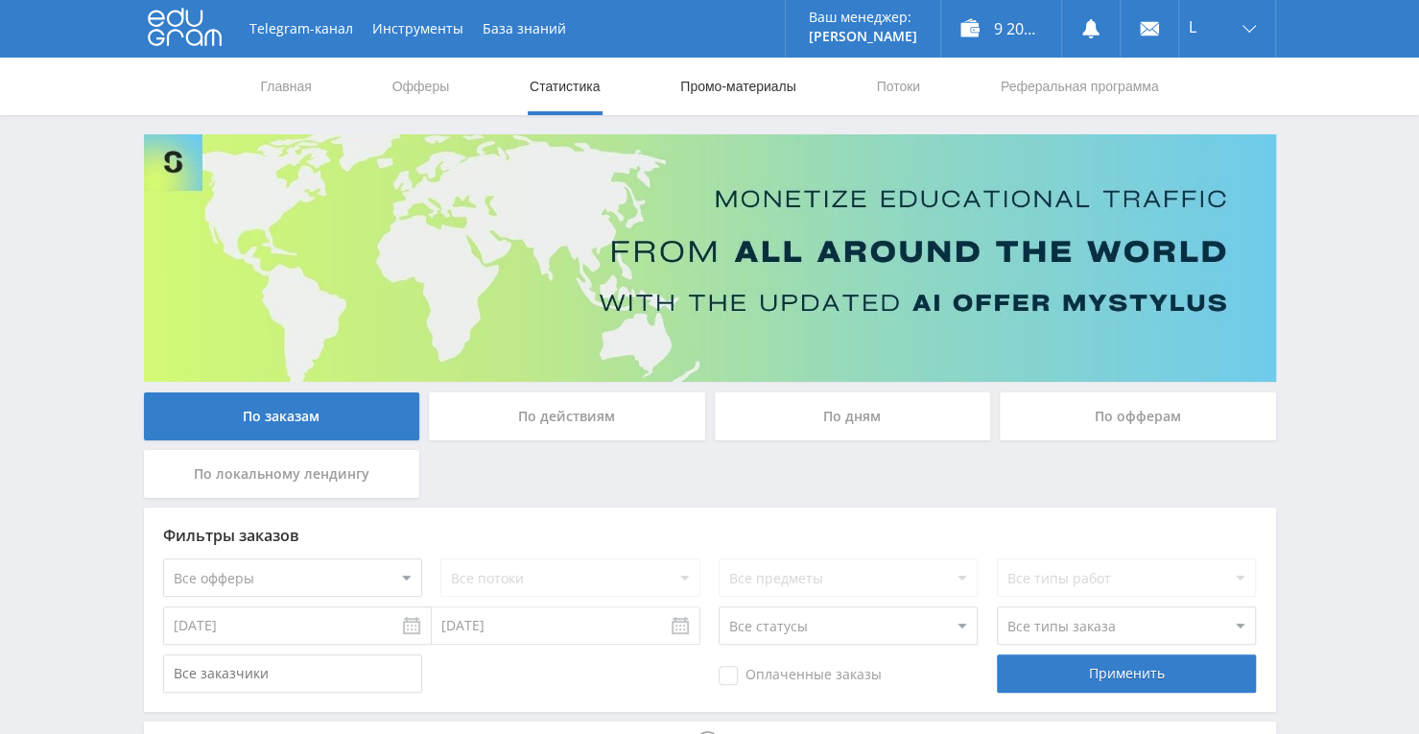
click at [706, 90] on link "Промо-материалы" at bounding box center [737, 87] width 119 height 58
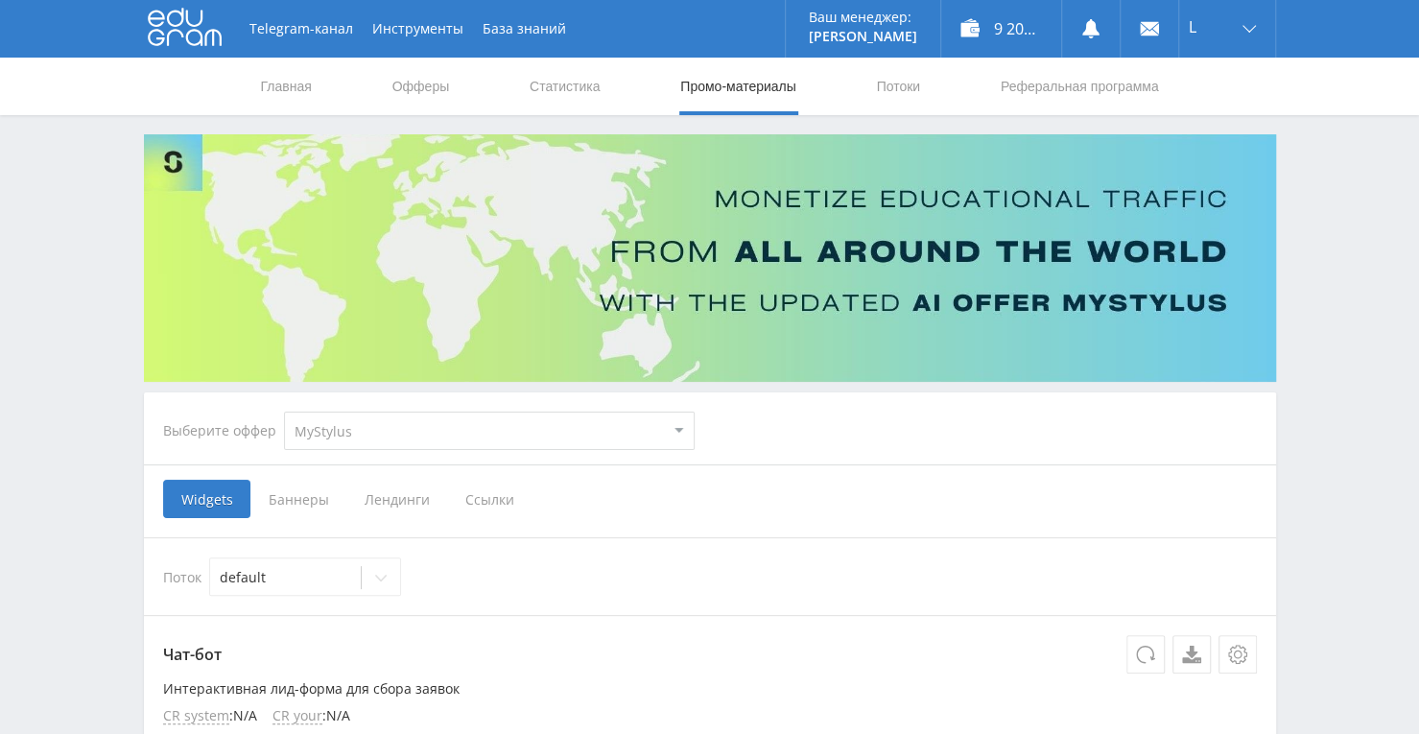
click at [674, 432] on select "MyStylus MyStylus - Revshare Кампус AI Studybay Автор24 Studybay Brazil Study A…" at bounding box center [489, 431] width 411 height 38
select select "376"
click at [284, 412] on select "MyStylus MyStylus - Revshare Кампус AI Studybay Автор24 Studybay Brazil Study A…" at bounding box center [489, 431] width 411 height 38
select select "376"
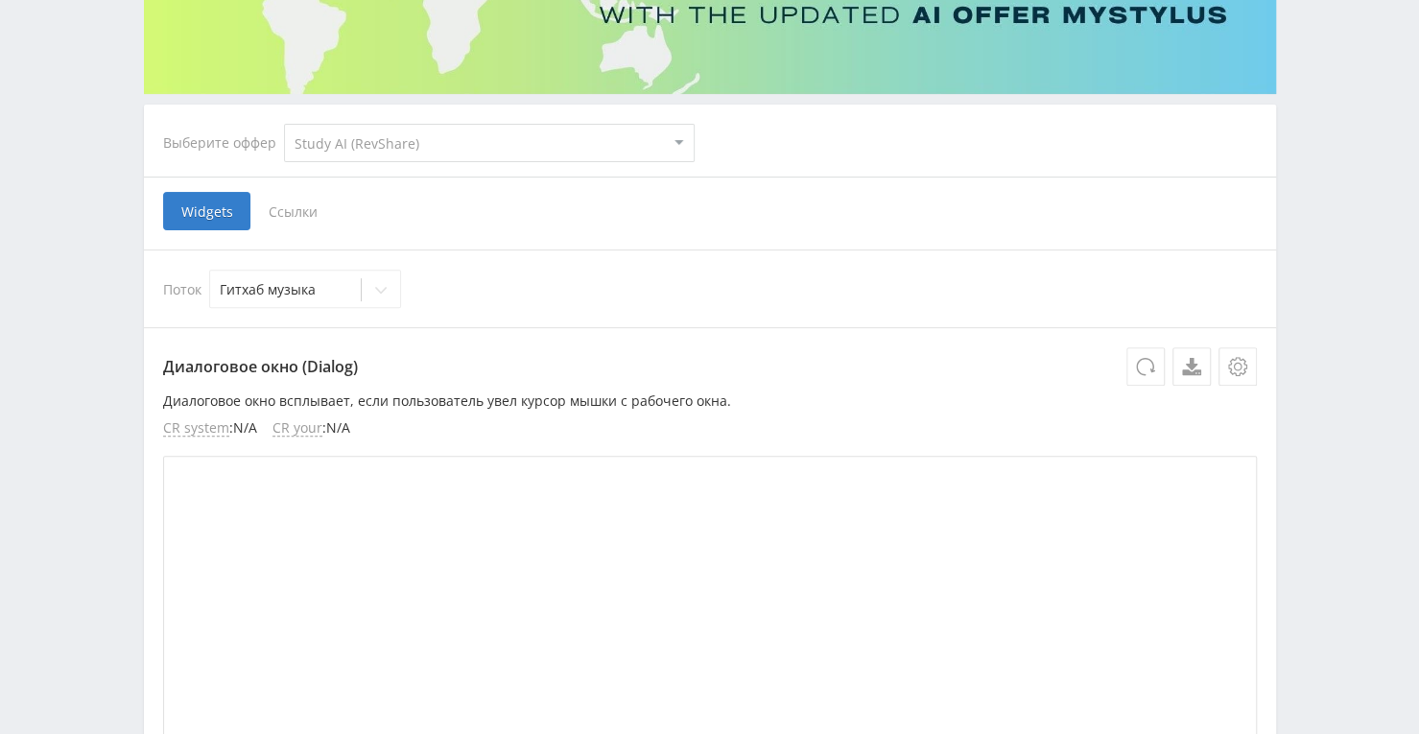
click at [273, 192] on span "Ссылки" at bounding box center [292, 211] width 85 height 38
click at [0, 0] on input "Ссылки" at bounding box center [0, 0] width 0 height 0
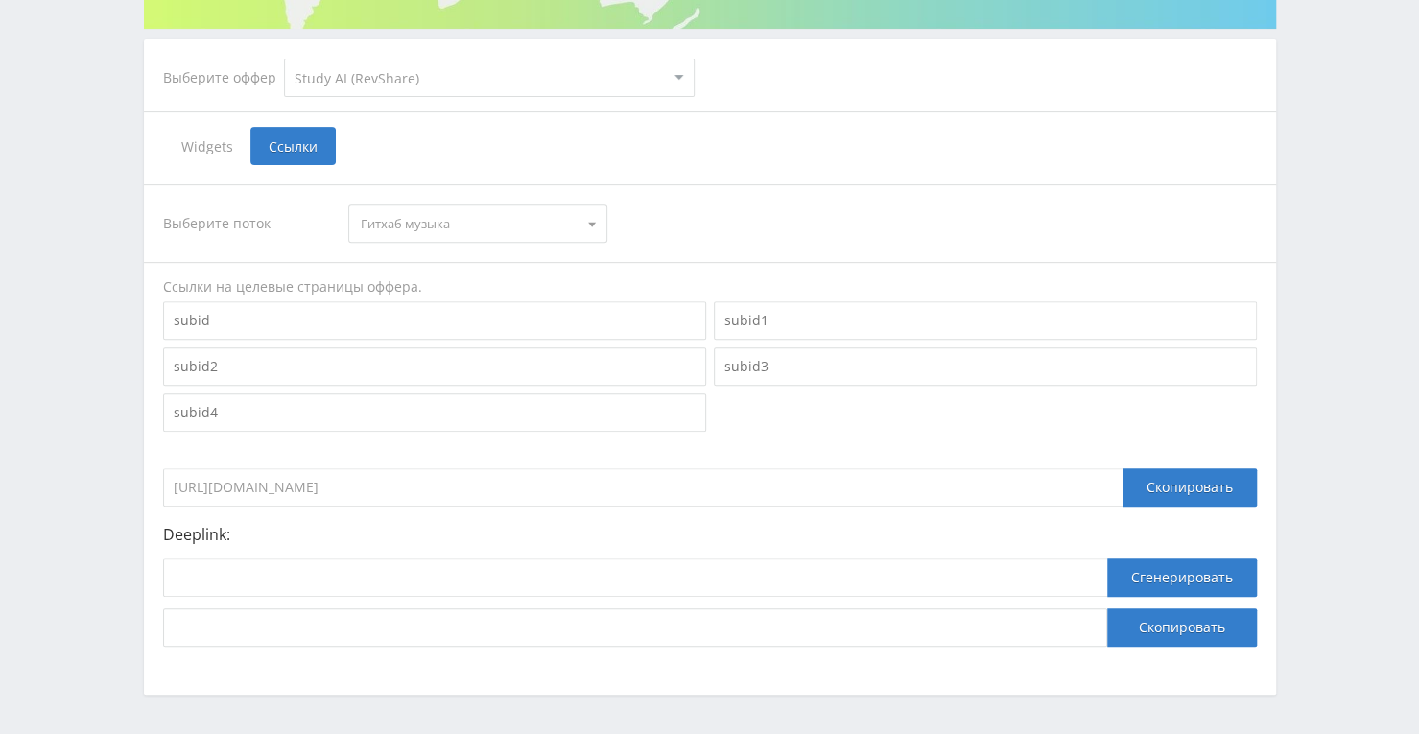
scroll to position [417, 0]
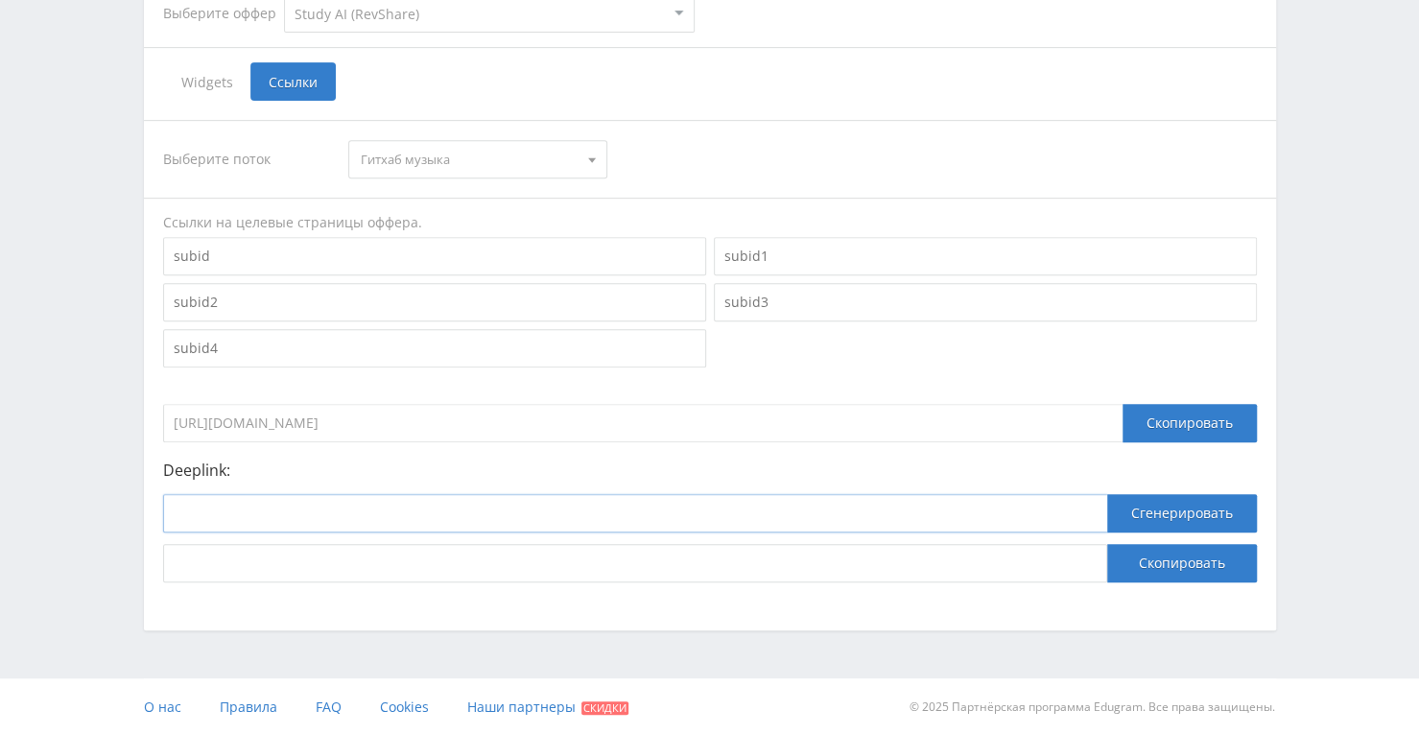
click at [647, 503] on input at bounding box center [635, 513] width 944 height 38
paste input "https://study24.ai/chat/suno"
type input "https://study24.ai/chat/suno"
click at [1161, 511] on button "Сгенерировать" at bounding box center [1182, 513] width 150 height 38
click at [1157, 561] on button "Скопировать" at bounding box center [1182, 563] width 150 height 38
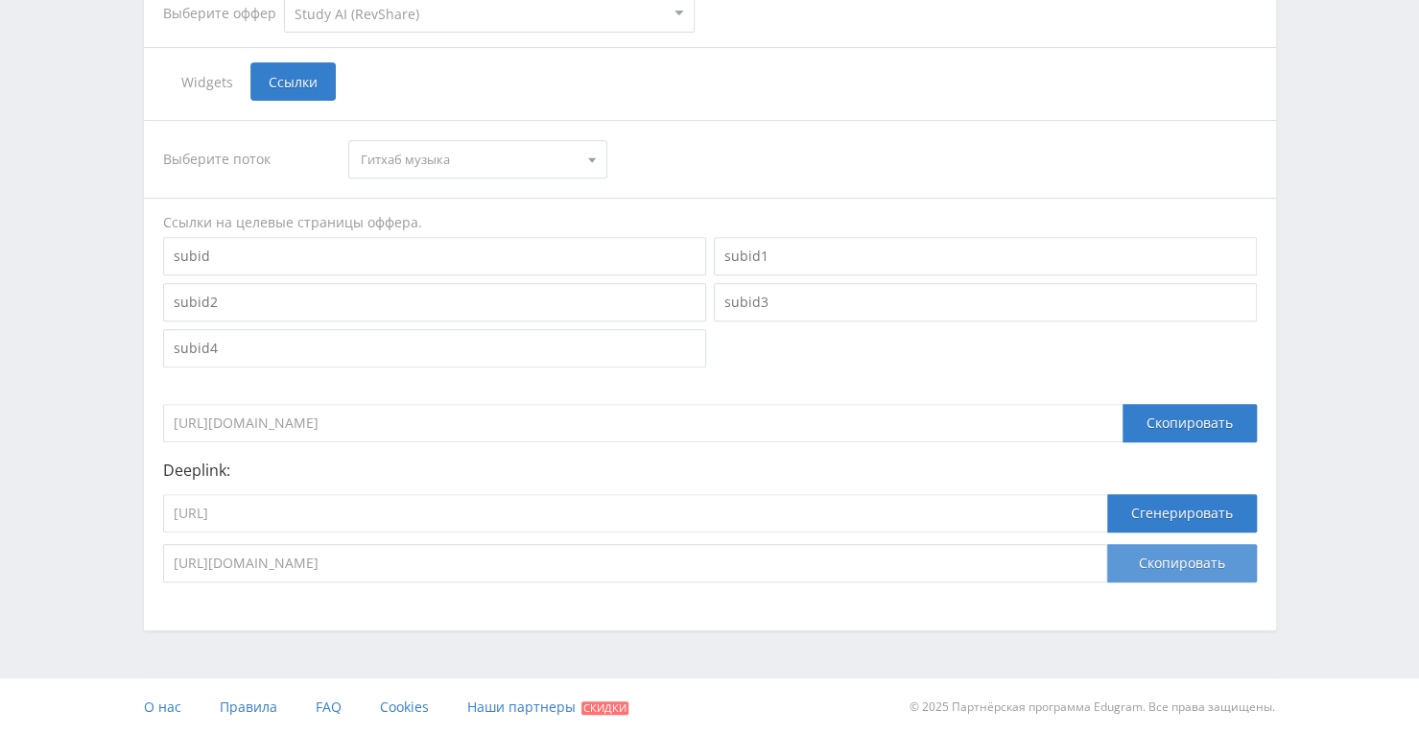
click at [1171, 555] on button "Скопировать" at bounding box center [1182, 563] width 150 height 38
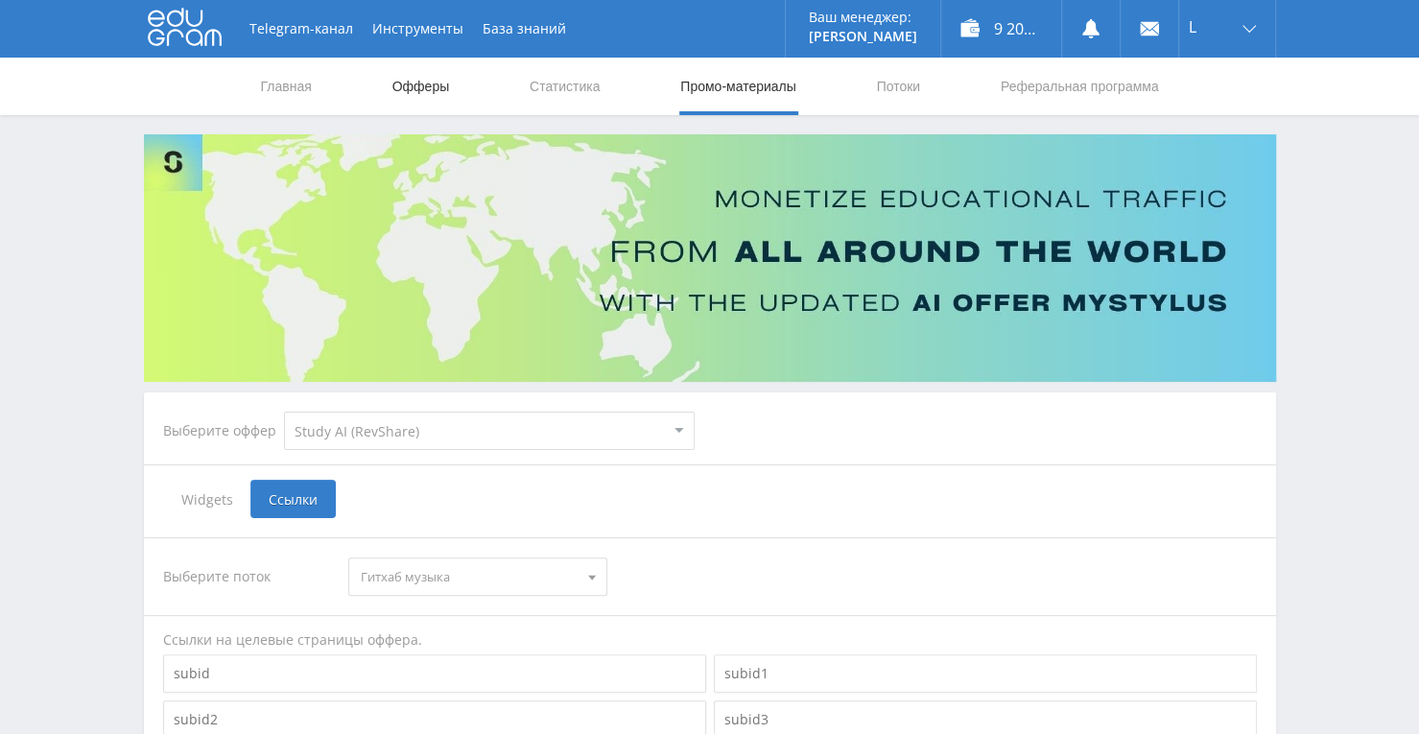
click at [432, 101] on link "Офферы" at bounding box center [421, 87] width 61 height 58
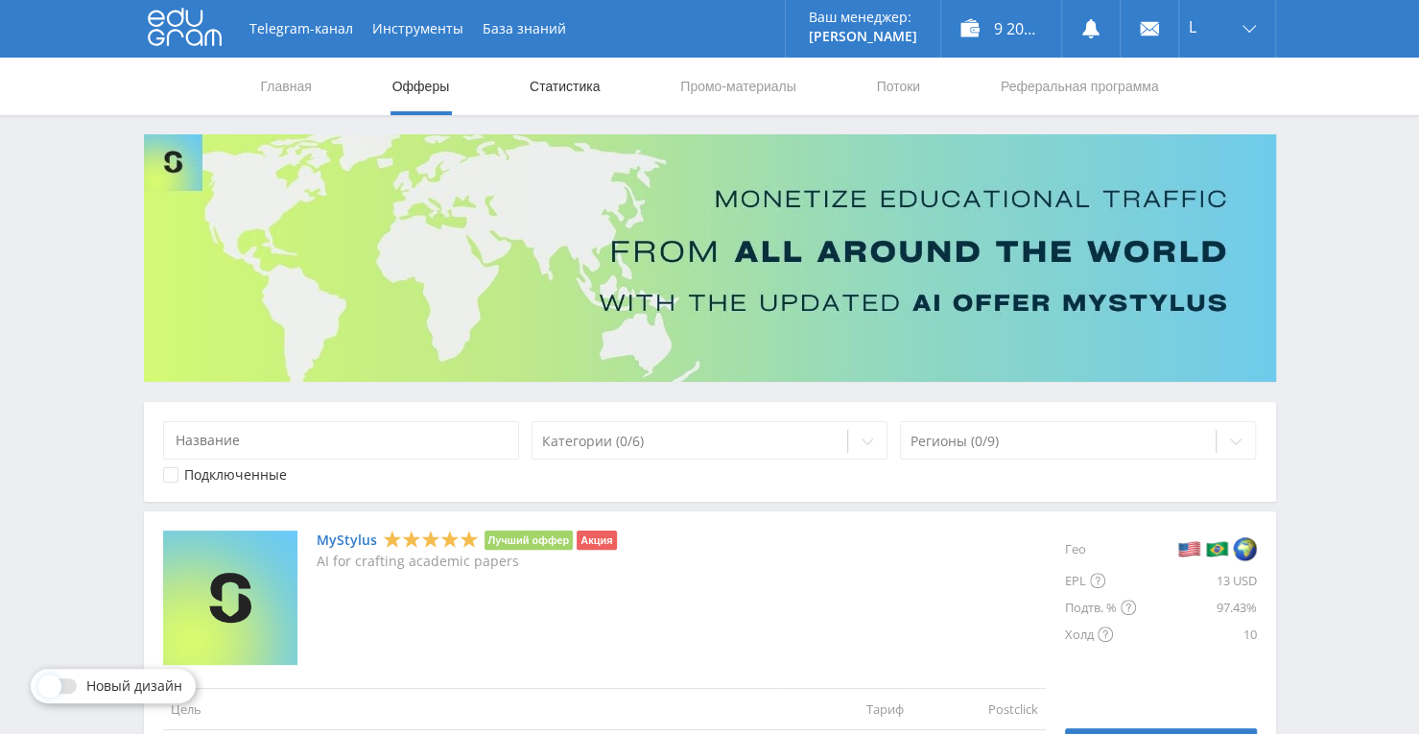
click at [567, 68] on link "Статистика" at bounding box center [565, 87] width 75 height 58
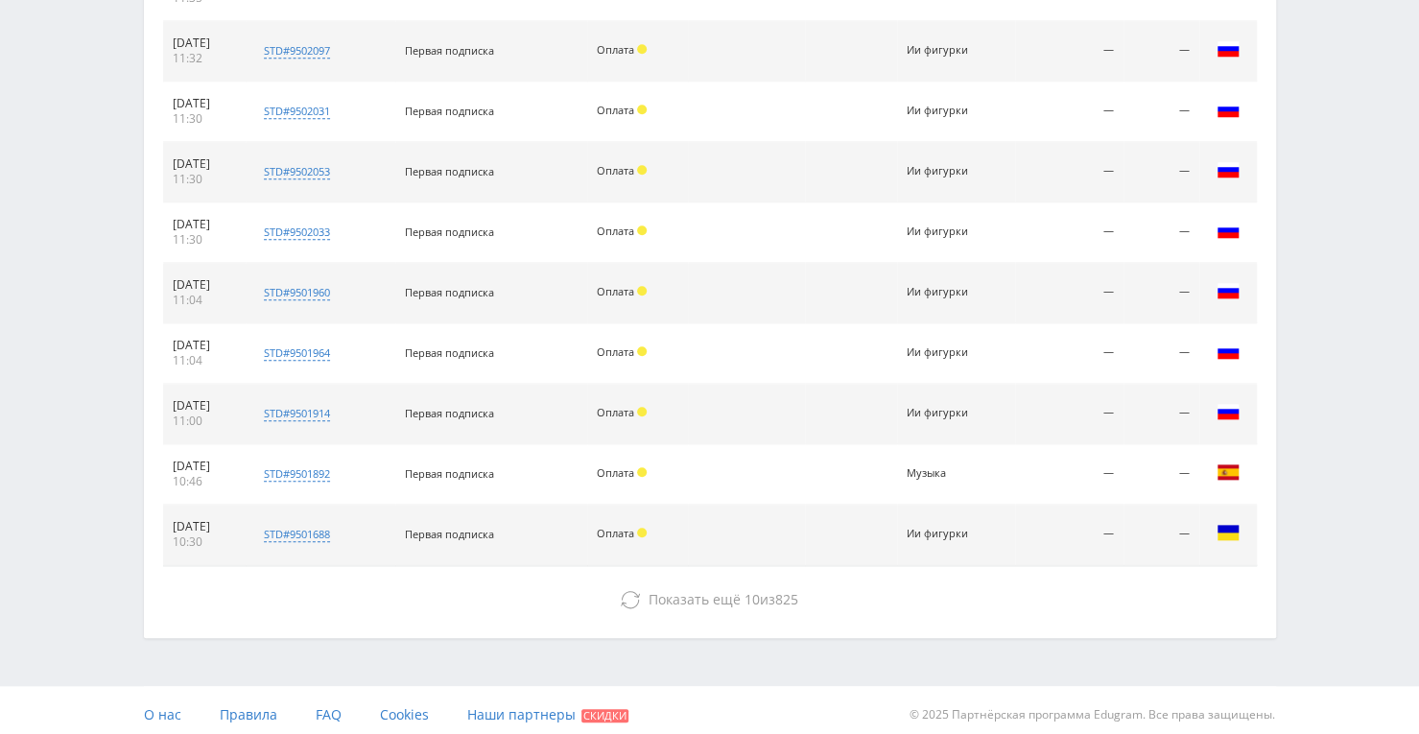
scroll to position [872, 0]
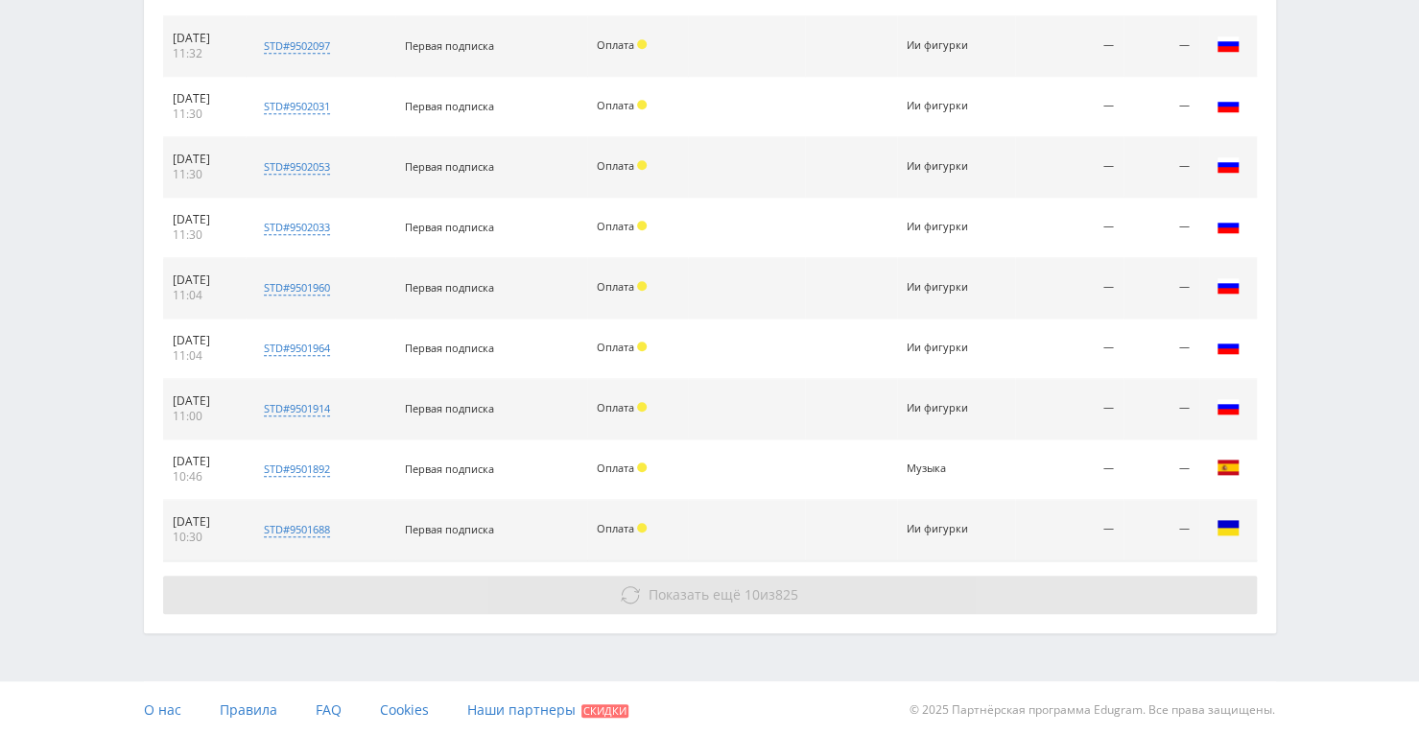
click at [767, 581] on button "Показать ещё 10 из 825" at bounding box center [710, 595] width 1094 height 38
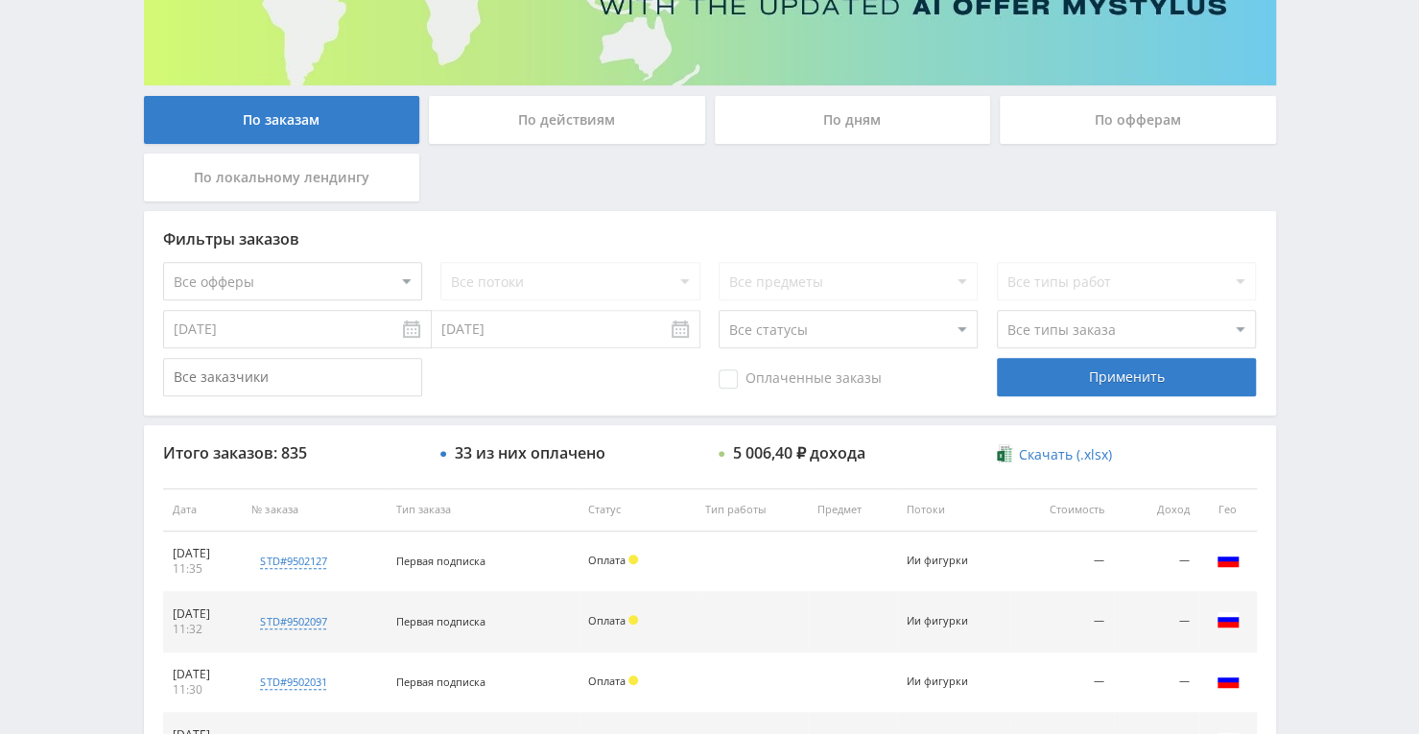
scroll to position [9, 0]
